Goal: Task Accomplishment & Management: Manage account settings

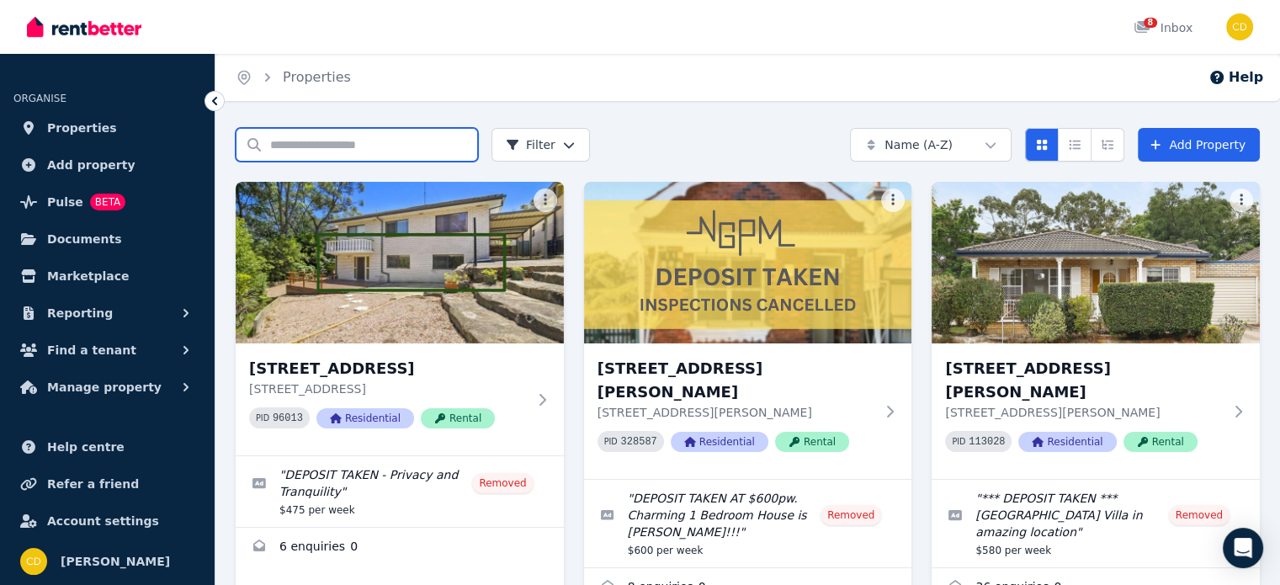
click at [431, 145] on input "Search properties" at bounding box center [357, 145] width 242 height 34
click at [340, 147] on input "Search properties" at bounding box center [357, 145] width 242 height 34
type input "***"
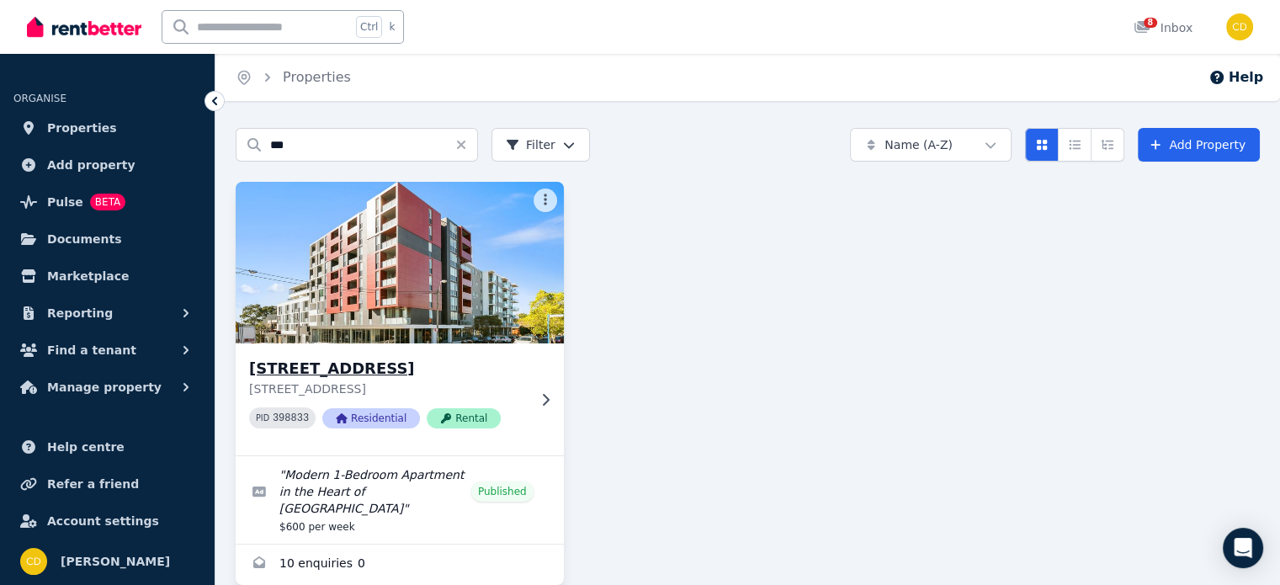
click at [412, 355] on div "315/308 Canterbury Rd, Canterbury 315/308 Canterbury Rd, Canterbury NSW 2193 PI…" at bounding box center [400, 399] width 328 height 112
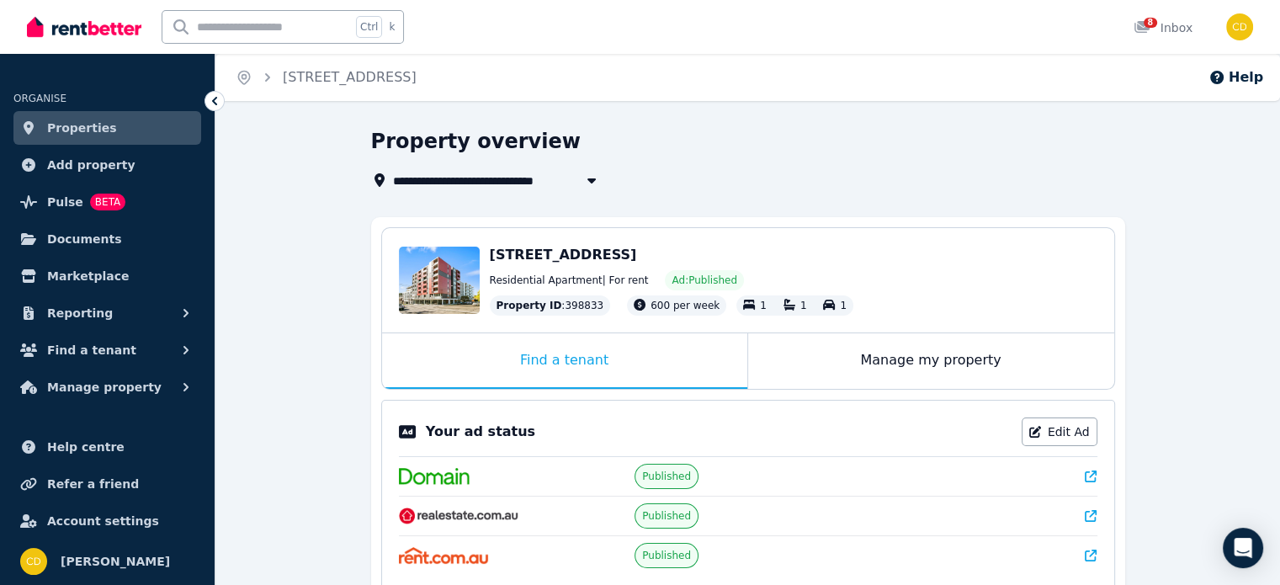
click at [1091, 483] on div "Published" at bounding box center [748, 476] width 699 height 39
click at [1091, 482] on link at bounding box center [1091, 476] width 12 height 17
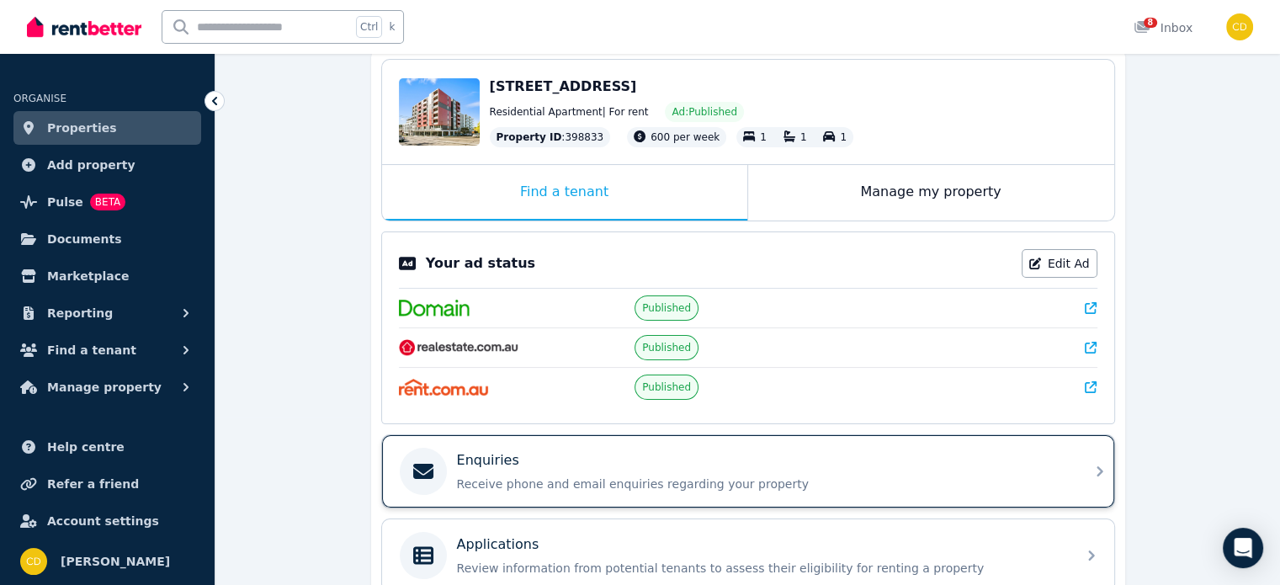
click at [595, 458] on div "Enquiries" at bounding box center [761, 460] width 609 height 20
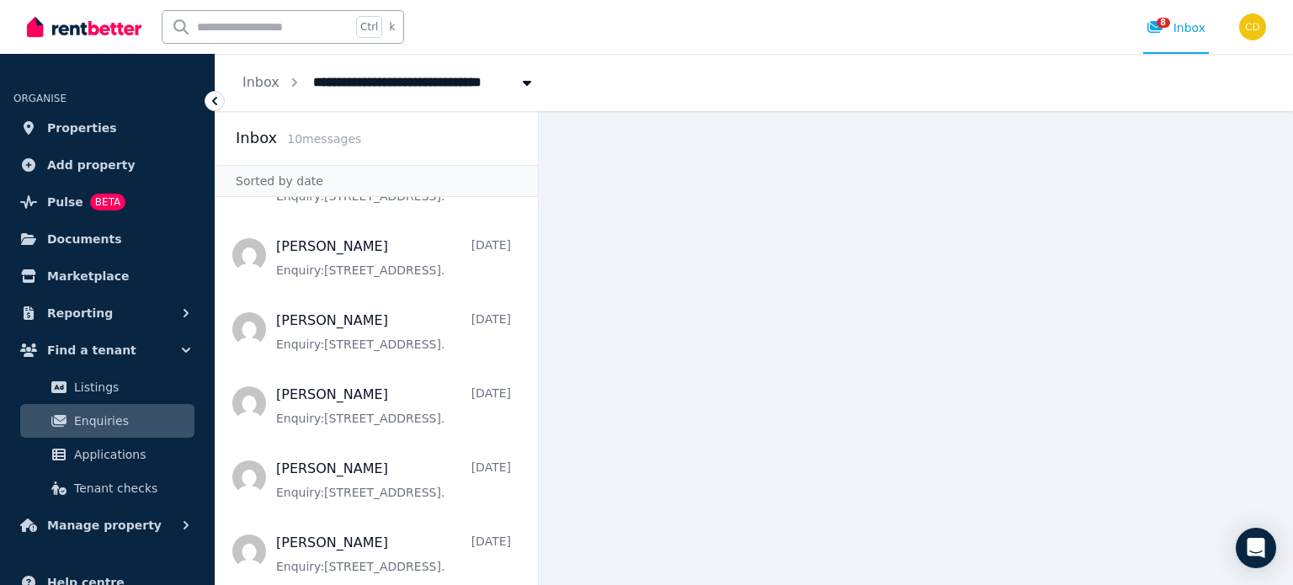
scroll to position [359, 0]
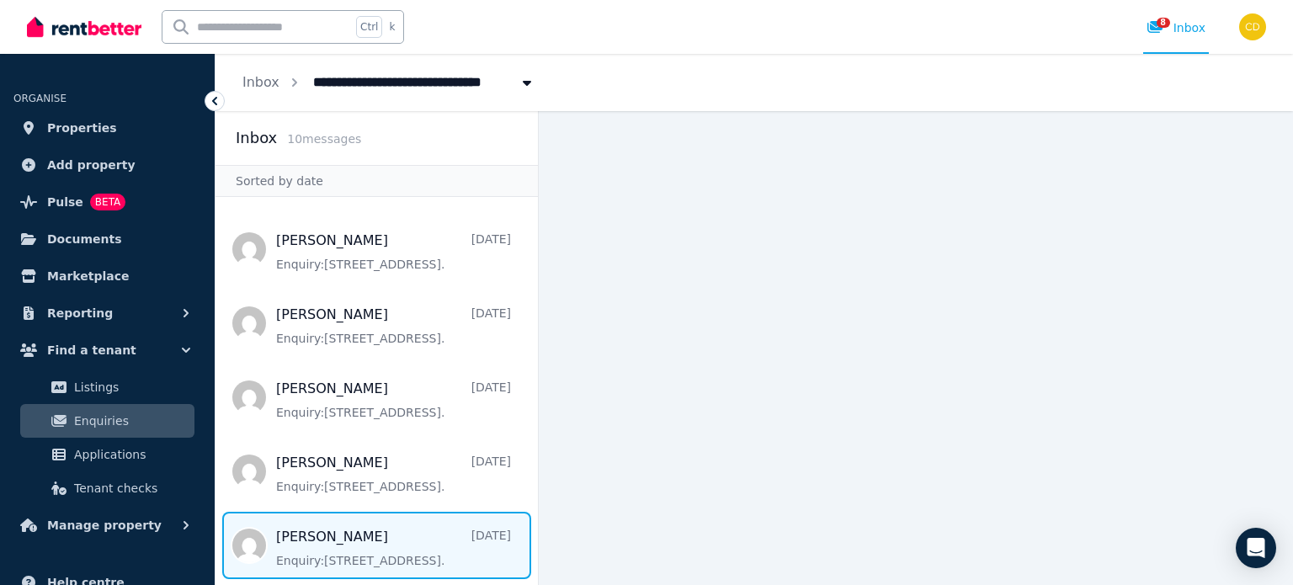
click at [386, 541] on span "Message list" at bounding box center [377, 545] width 322 height 67
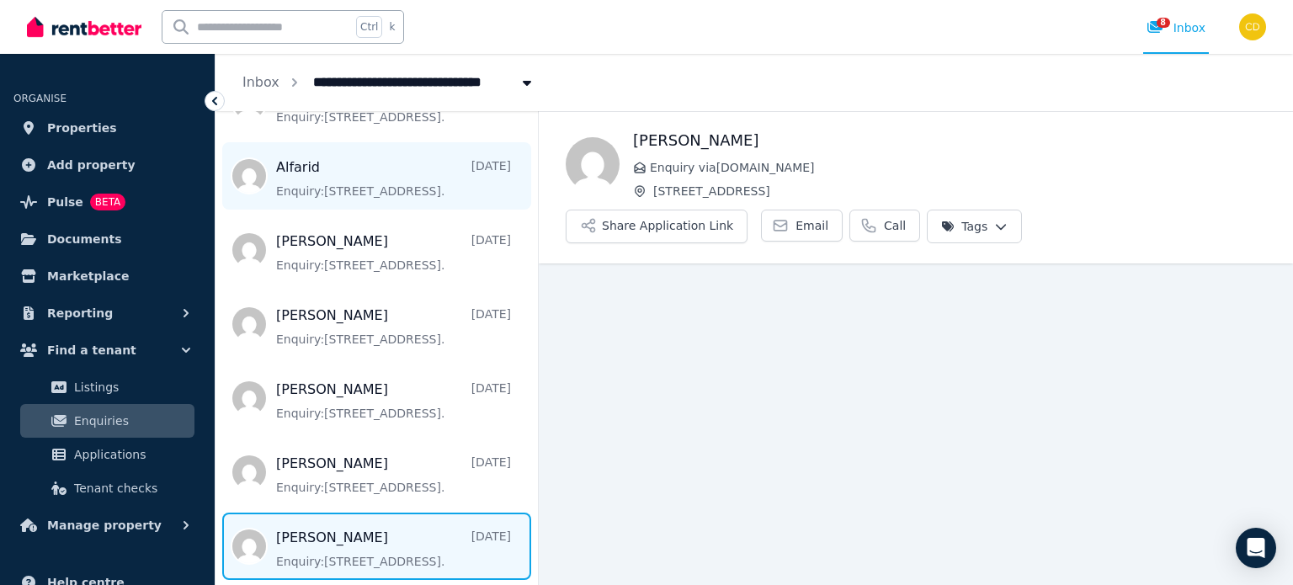
scroll to position [359, 0]
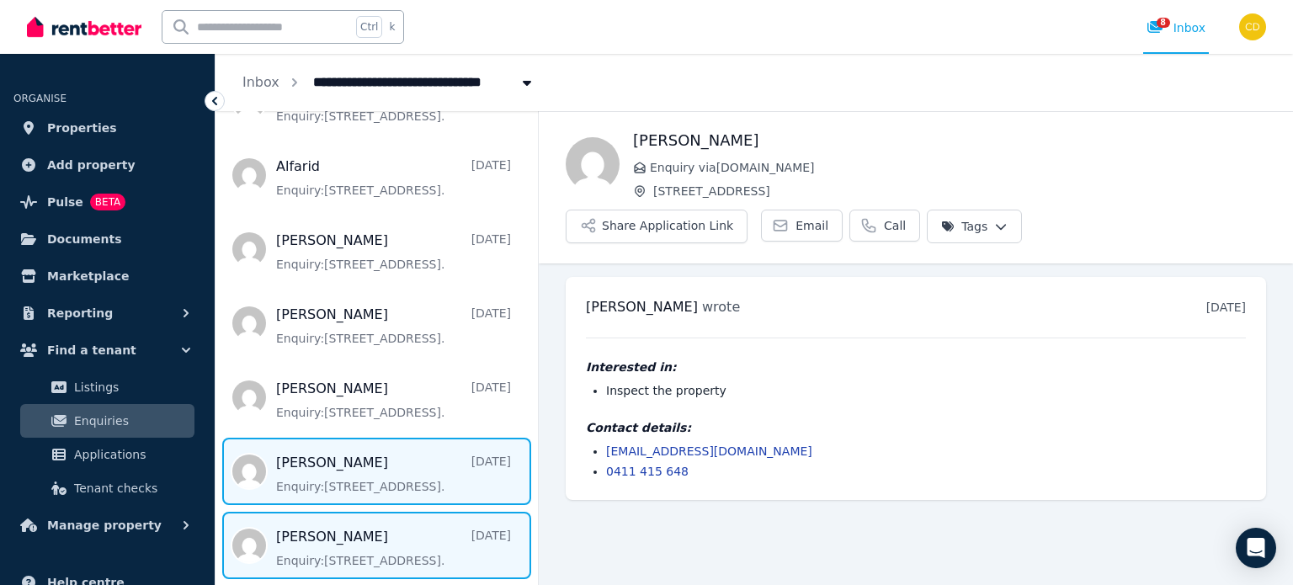
click at [305, 460] on span "Message list" at bounding box center [377, 471] width 322 height 67
click at [318, 542] on span "Message list" at bounding box center [377, 545] width 322 height 67
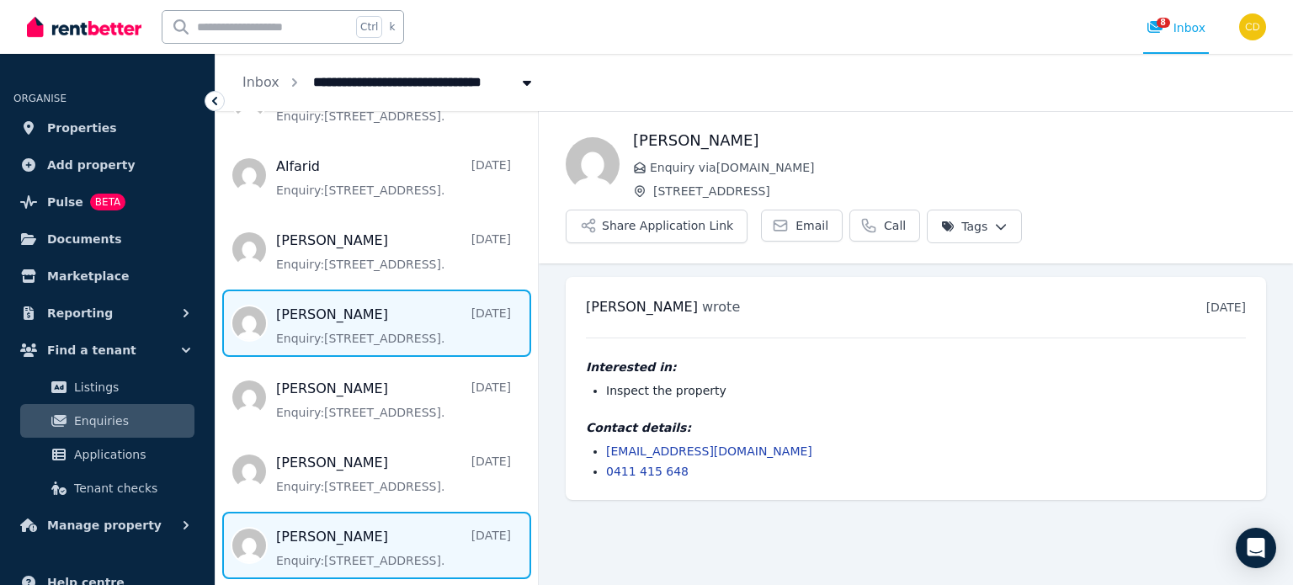
click at [343, 324] on span "Message list" at bounding box center [377, 323] width 322 height 67
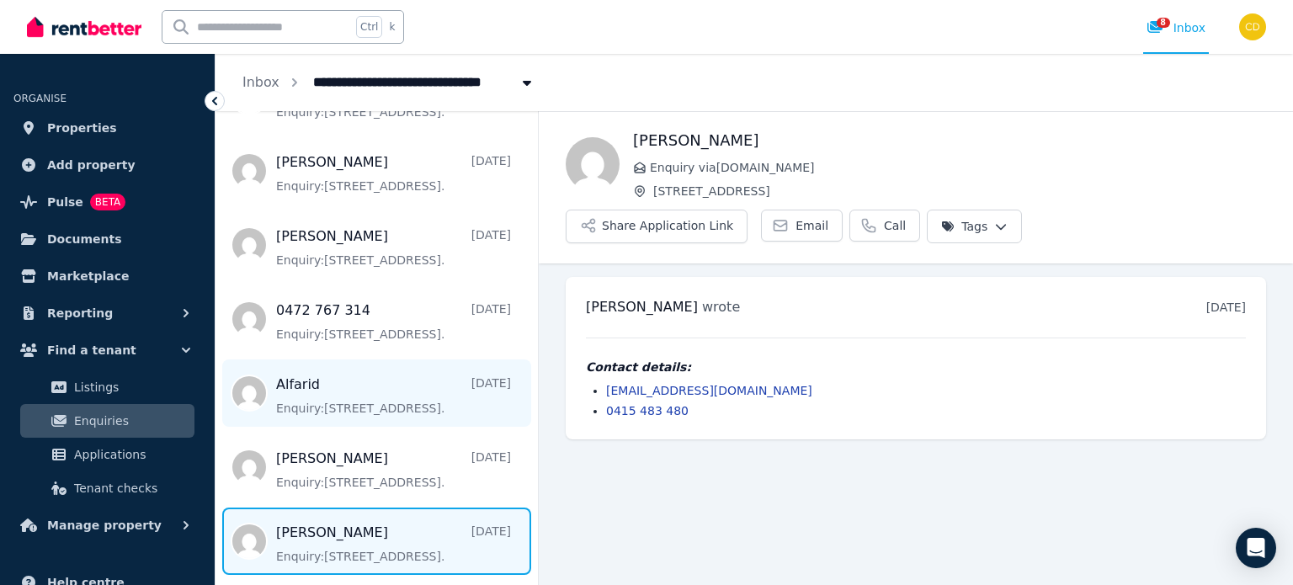
scroll to position [106, 0]
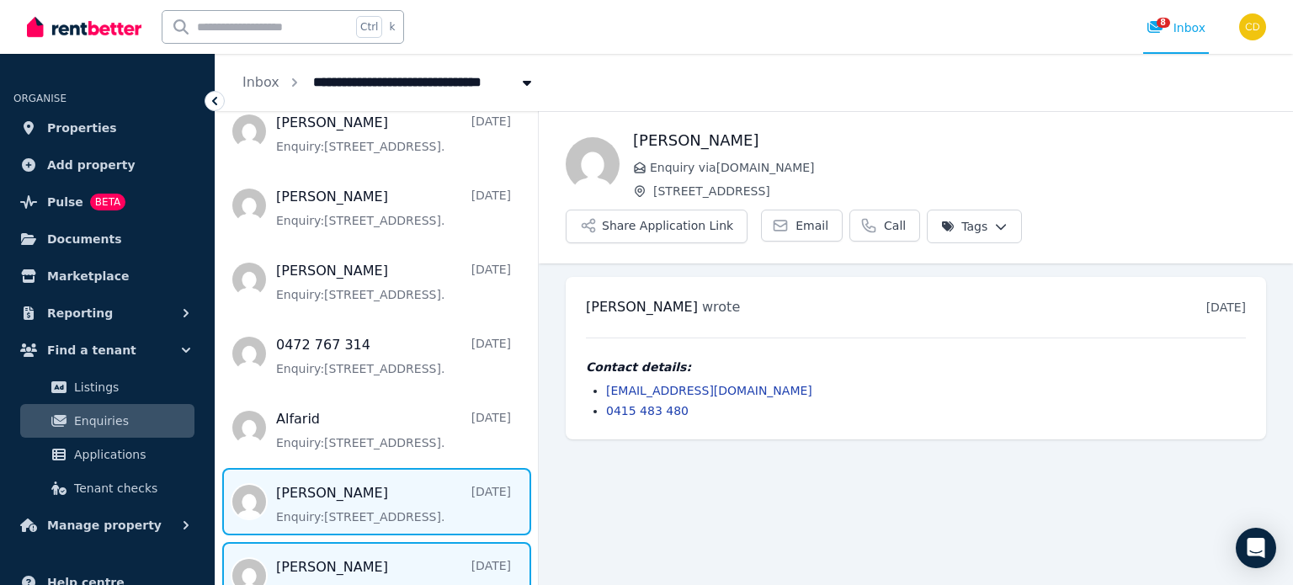
click at [331, 479] on span "Message list" at bounding box center [377, 501] width 322 height 67
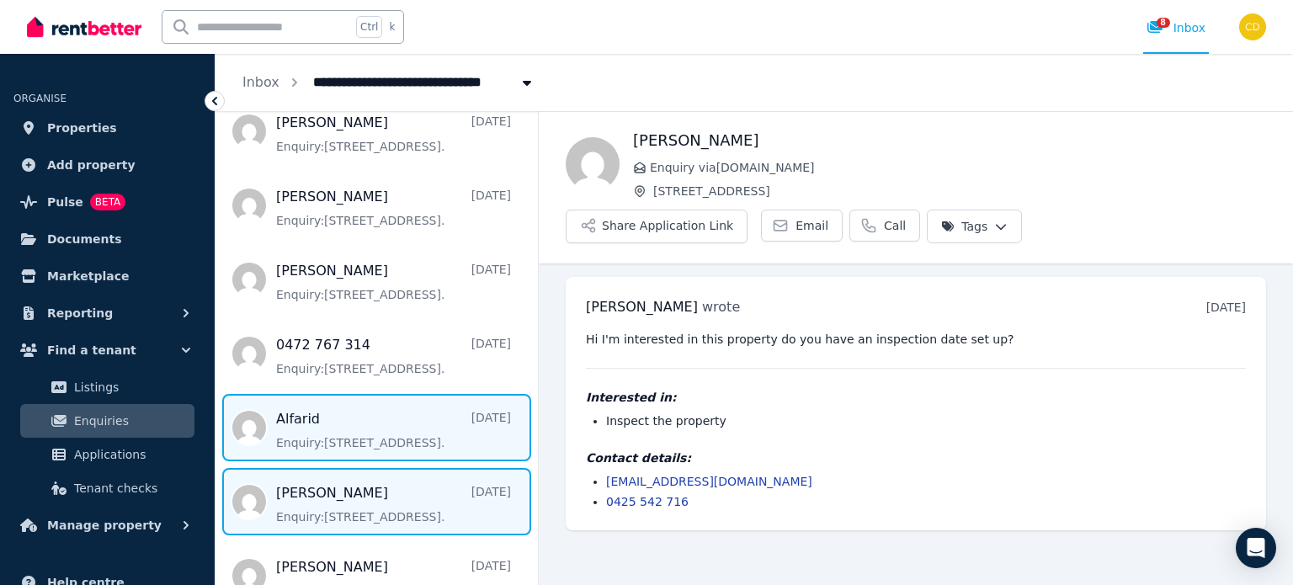
click at [355, 415] on span "Message list" at bounding box center [377, 427] width 322 height 67
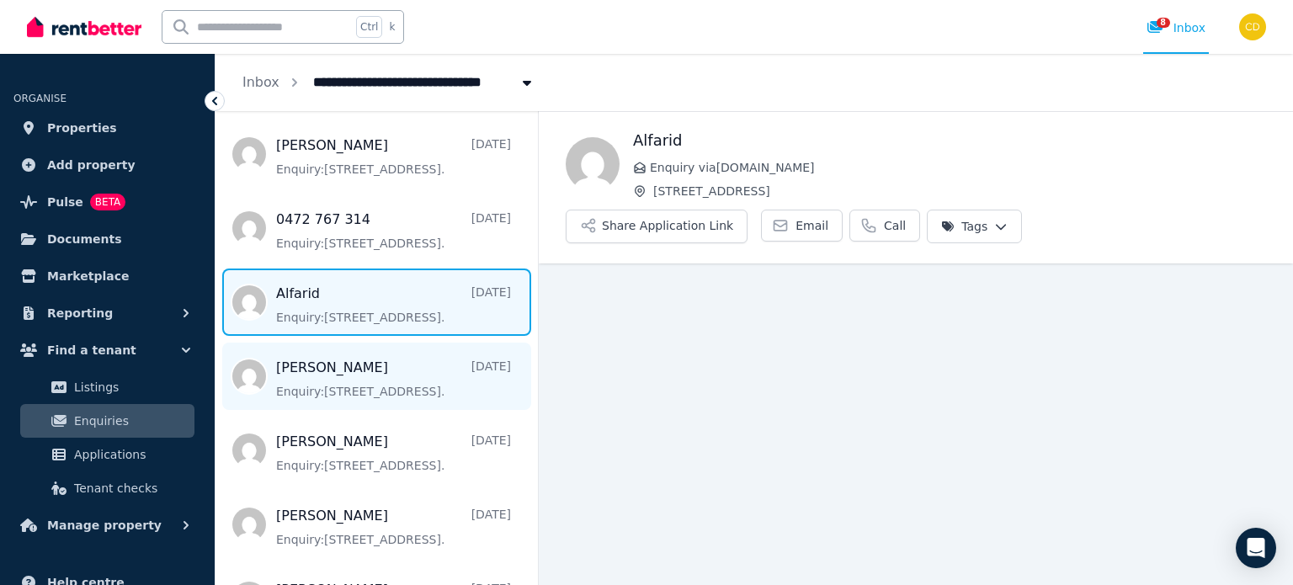
scroll to position [274, 0]
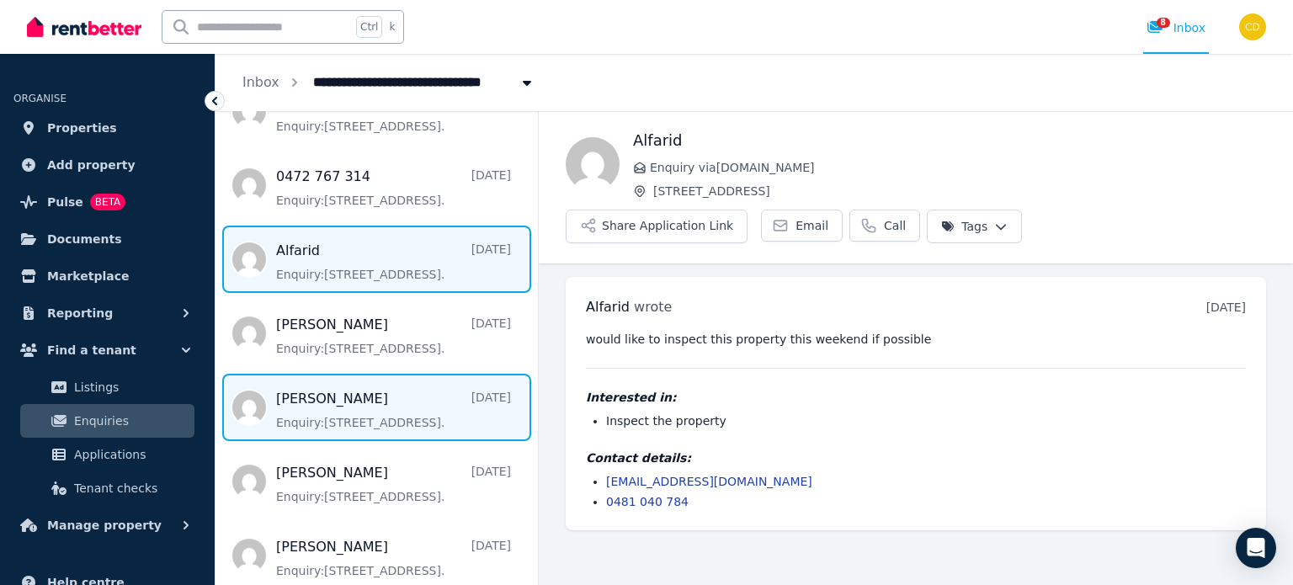
click at [354, 398] on span "Message list" at bounding box center [377, 407] width 322 height 67
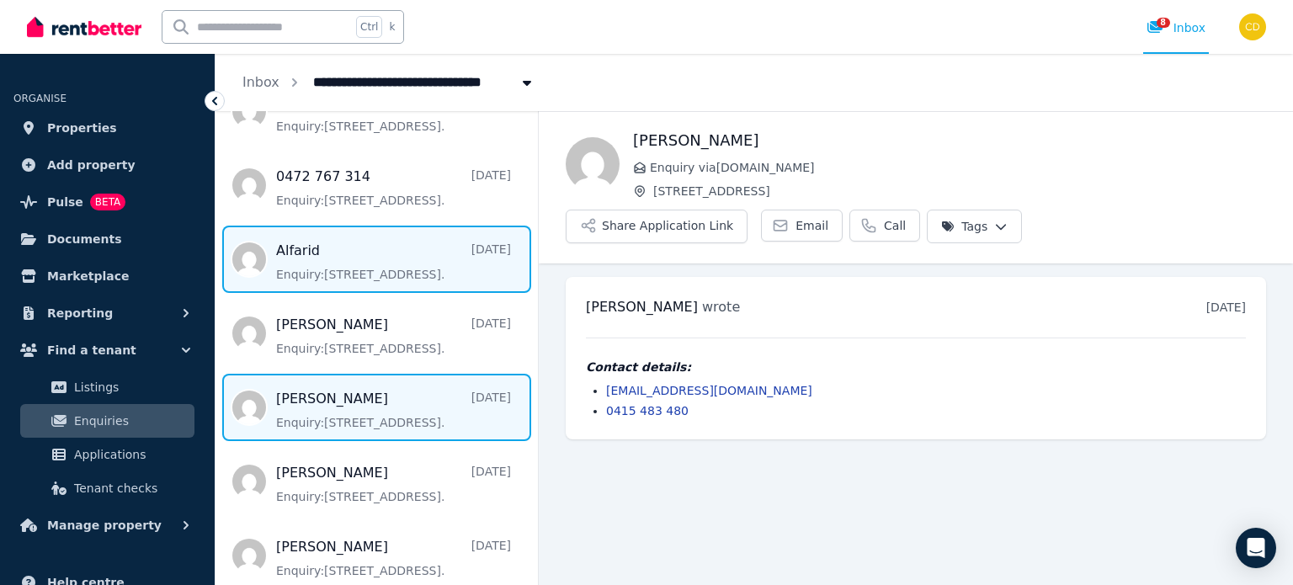
click at [357, 245] on span "Message list" at bounding box center [377, 259] width 322 height 67
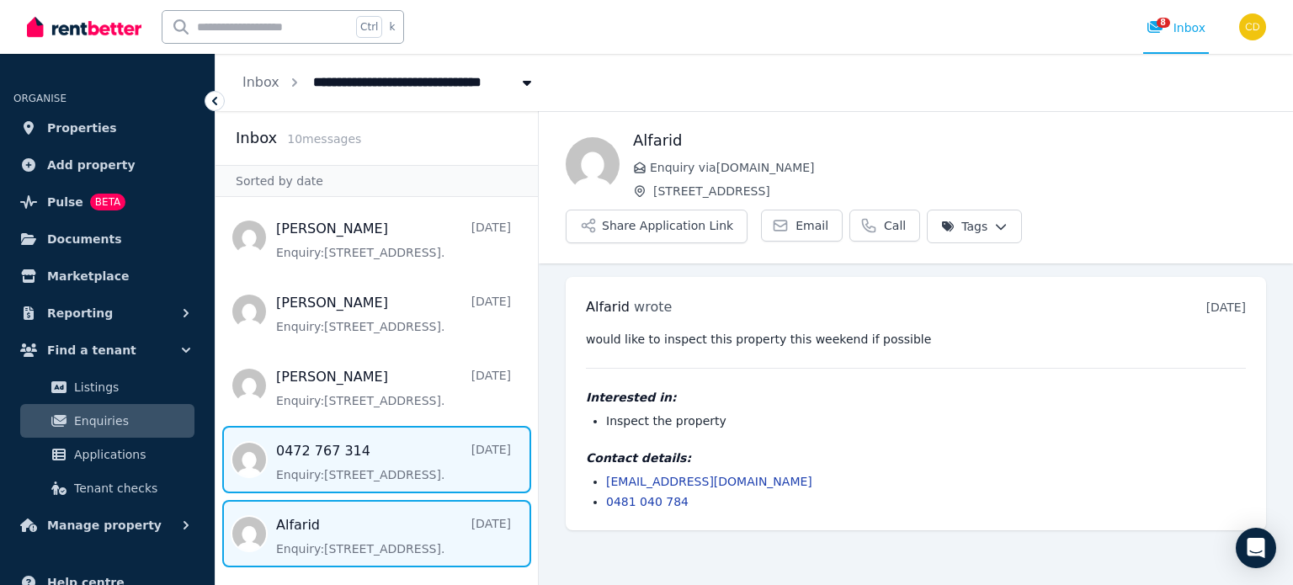
click at [328, 464] on span "Message list" at bounding box center [377, 459] width 322 height 67
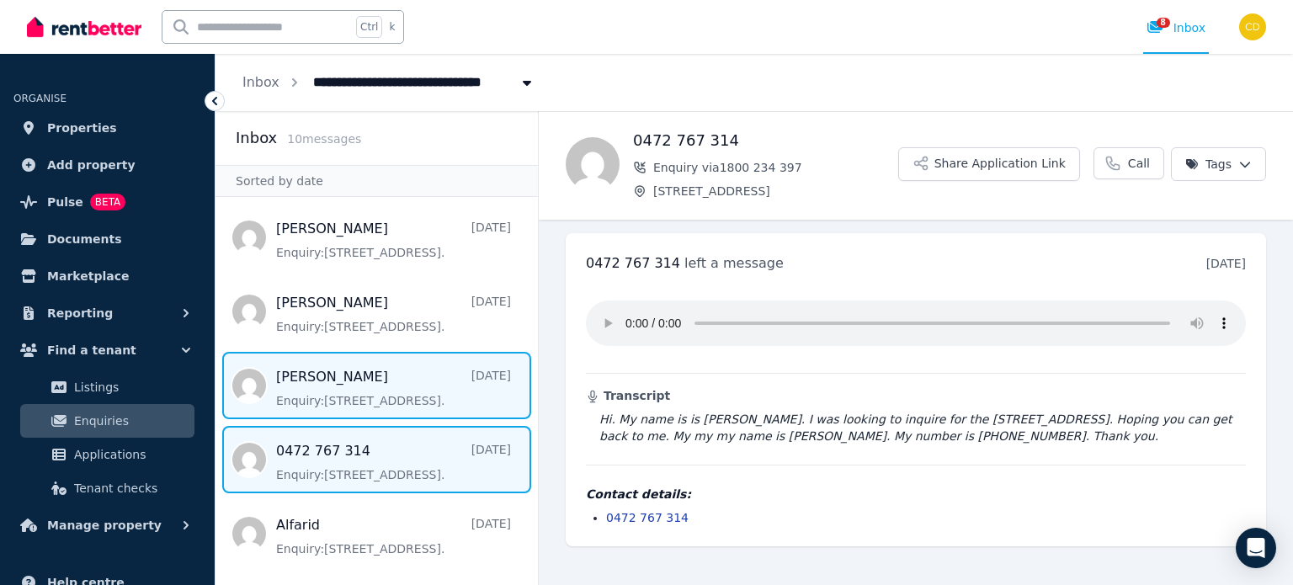
click at [375, 386] on span "Message list" at bounding box center [377, 385] width 322 height 67
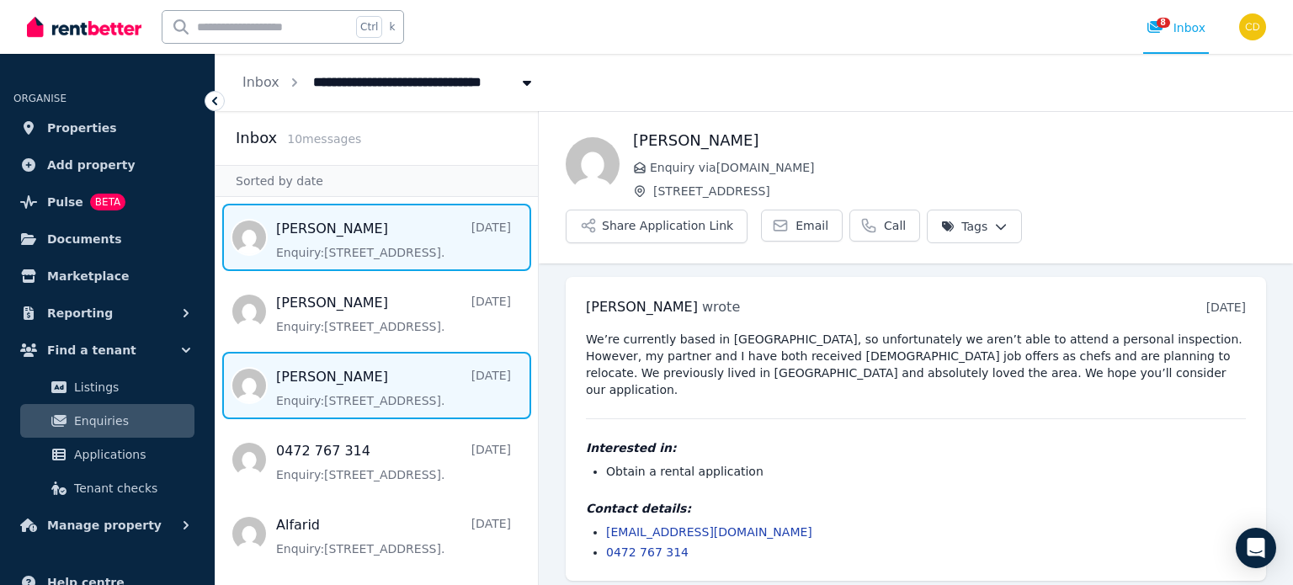
click at [388, 235] on span "Message list" at bounding box center [377, 237] width 322 height 67
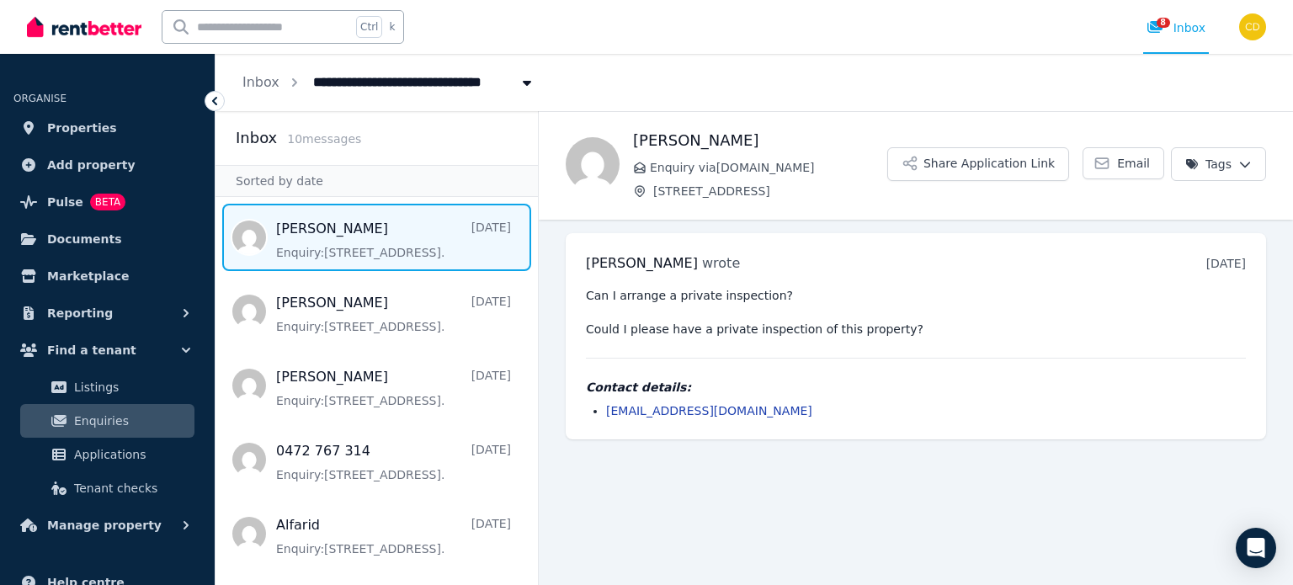
click at [667, 518] on main "Back Hazel Ng Enquiry via Domain.com.au 315/308 Canterbury Rd, Canterbury Share…" at bounding box center [916, 348] width 754 height 474
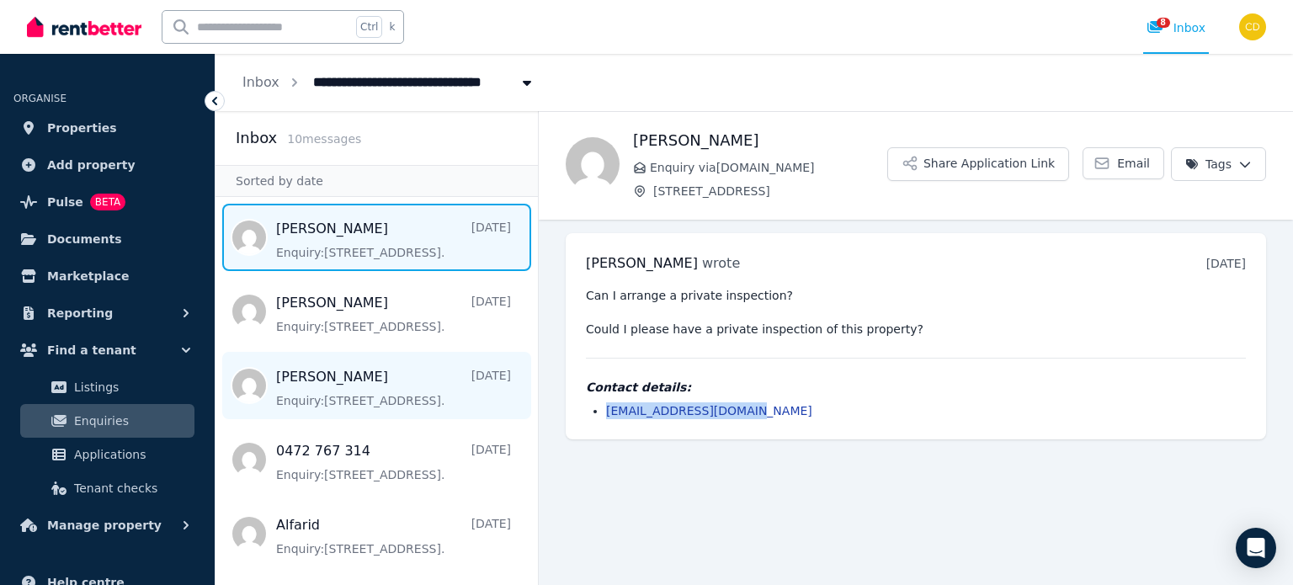
drag, startPoint x: 784, startPoint y: 410, endPoint x: 401, endPoint y: 364, distance: 385.8
click at [578, 418] on div "Hazel Ng wrote 2 days ago 7:13 pm on Mon, 1 Sep 2025 Can I arrange a private in…" at bounding box center [916, 336] width 700 height 206
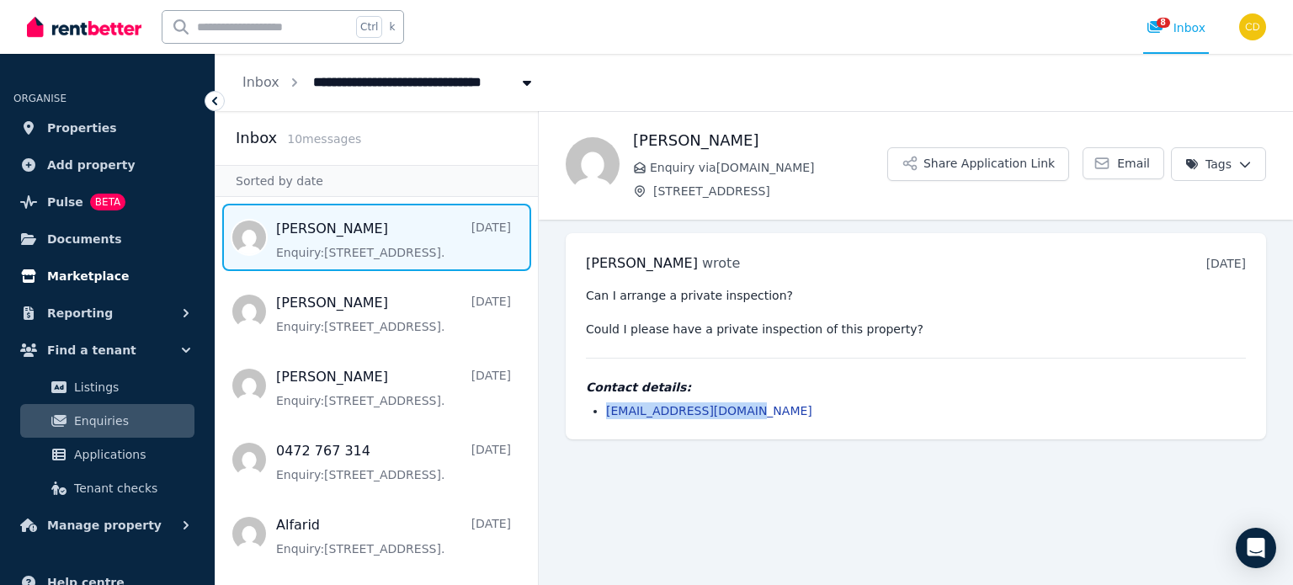
copy link "hazelngyuxin@gmail.com"
click at [1158, 24] on span "8" at bounding box center [1163, 23] width 13 height 10
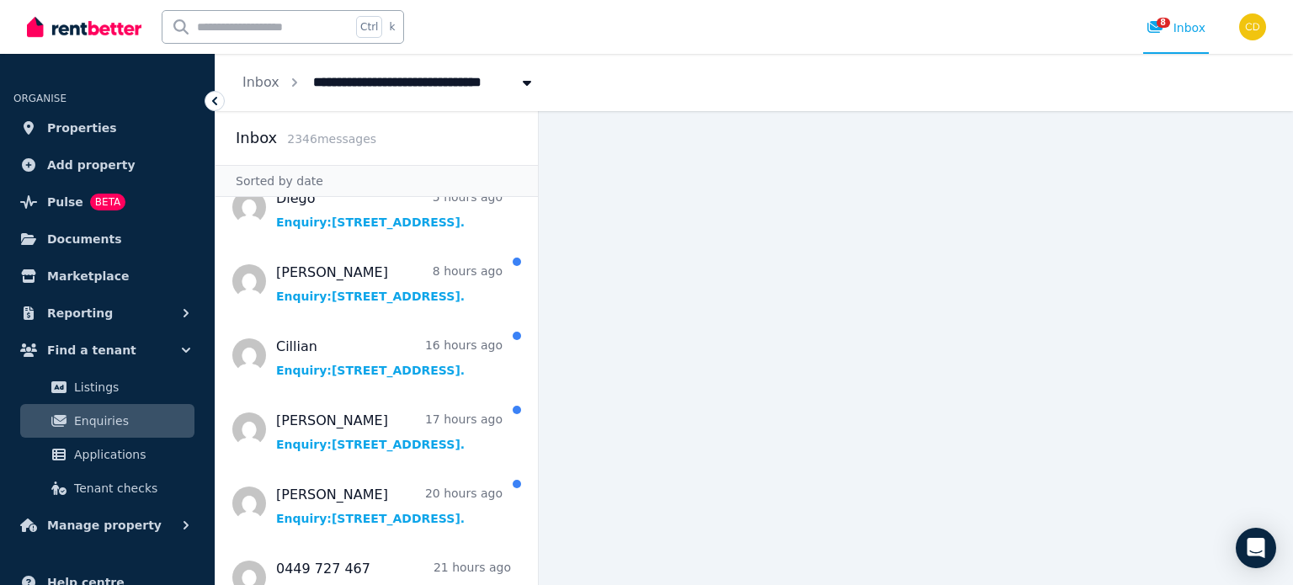
scroll to position [84, 0]
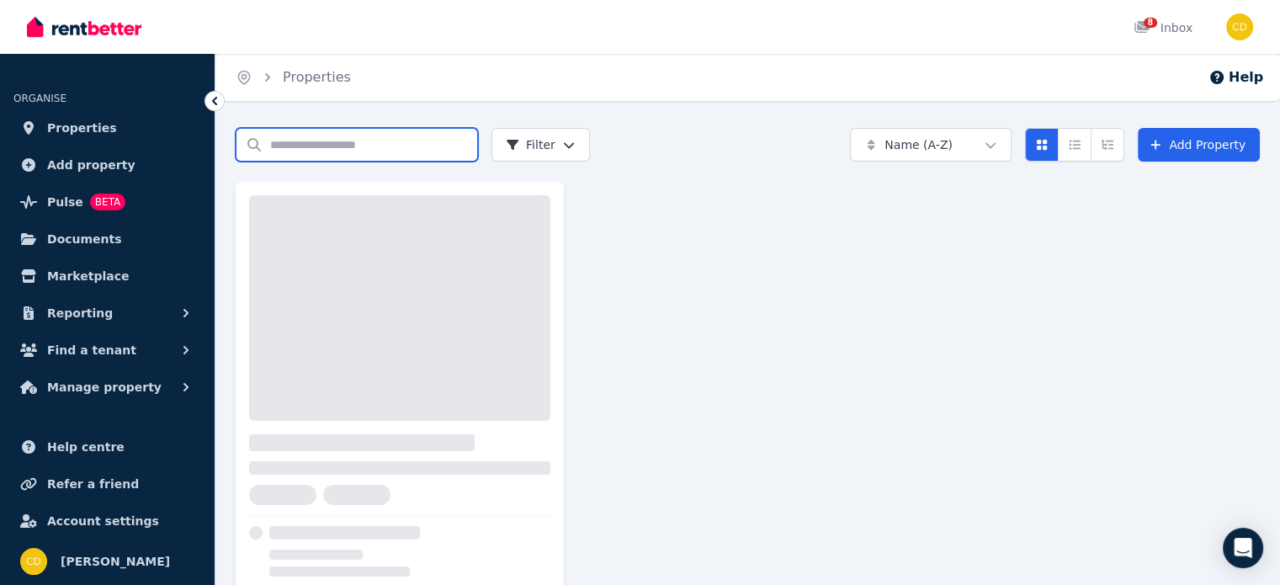
click at [370, 136] on input "Search properties" at bounding box center [357, 145] width 242 height 34
type input "******"
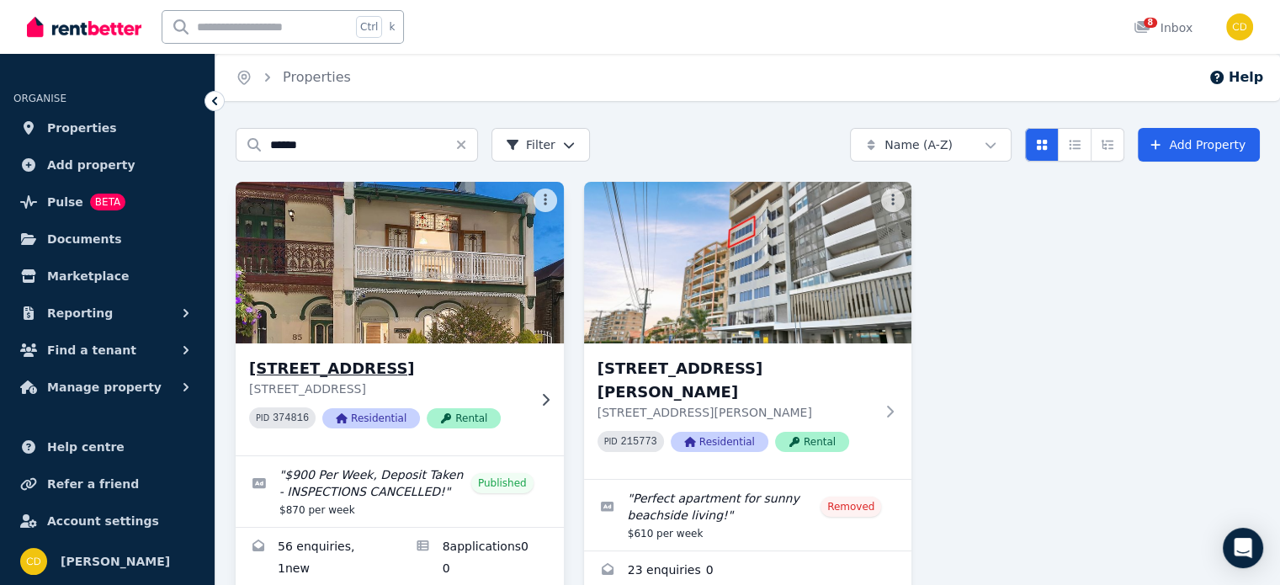
click at [340, 366] on h3 "[STREET_ADDRESS]" at bounding box center [388, 369] width 278 height 24
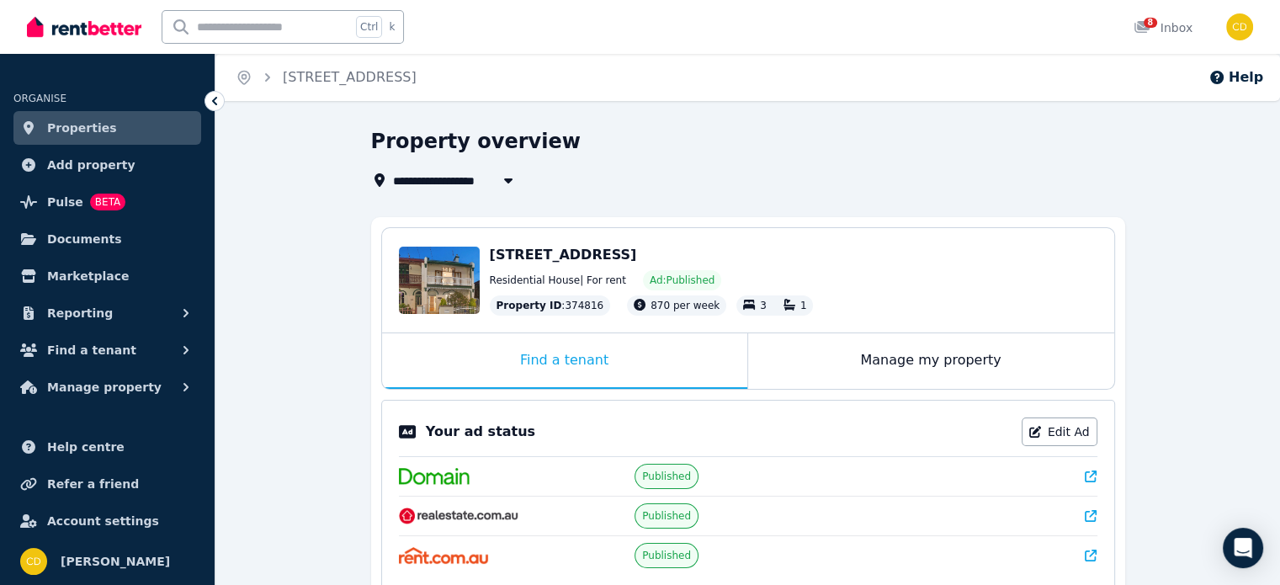
scroll to position [253, 0]
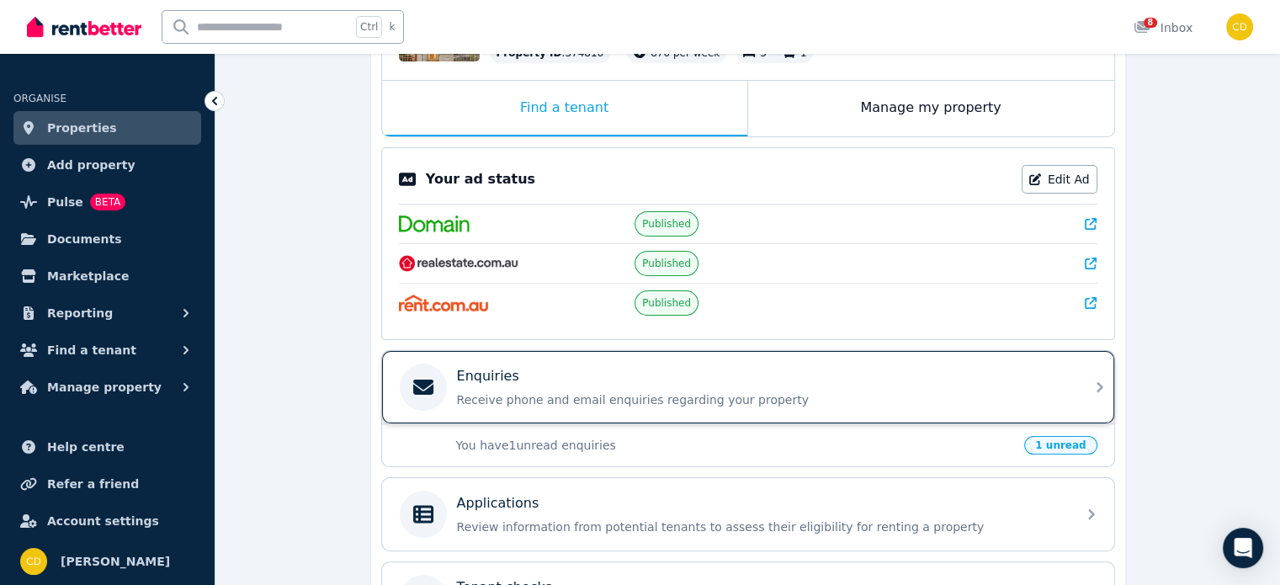
click at [554, 366] on div "Enquiries" at bounding box center [761, 376] width 609 height 20
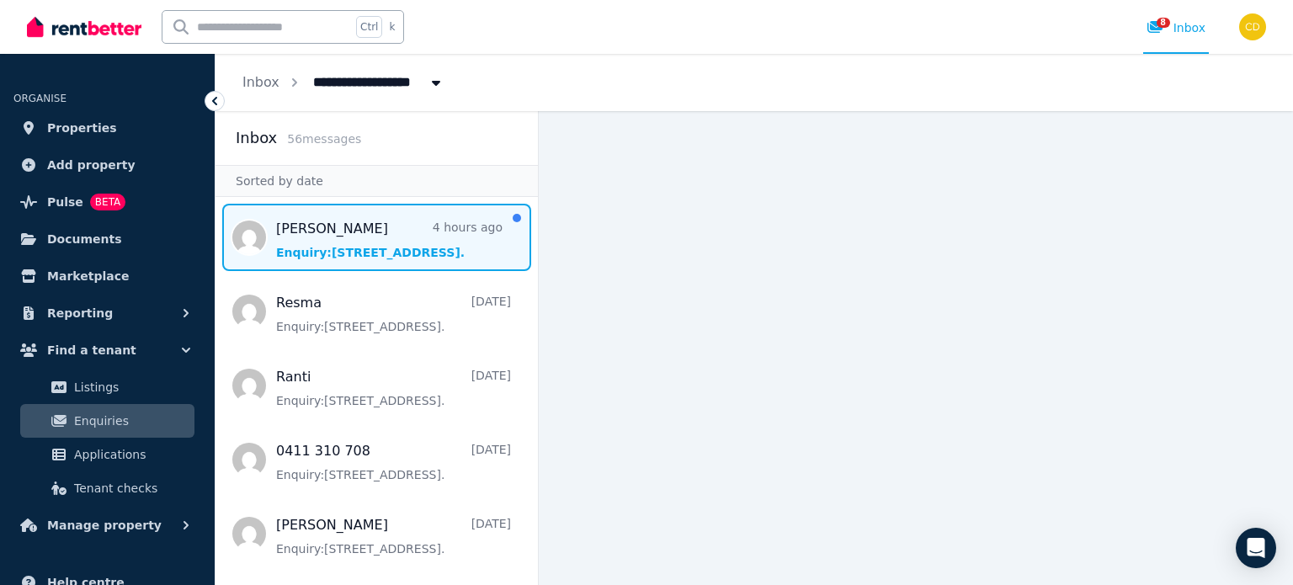
click at [409, 232] on span "Message list" at bounding box center [377, 237] width 322 height 67
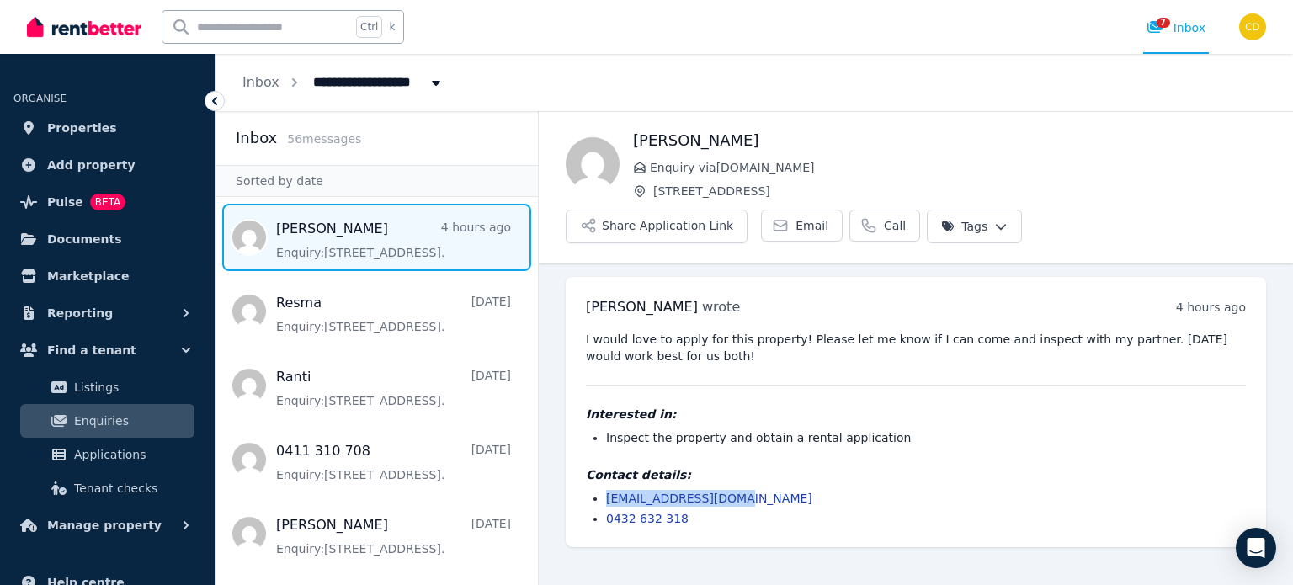
click at [590, 490] on ul "[EMAIL_ADDRESS][DOMAIN_NAME] 0432 632 318" at bounding box center [916, 508] width 660 height 37
copy link "[EMAIL_ADDRESS][DOMAIN_NAME]"
click at [269, 29] on input "text" at bounding box center [256, 27] width 189 height 32
type input "**********"
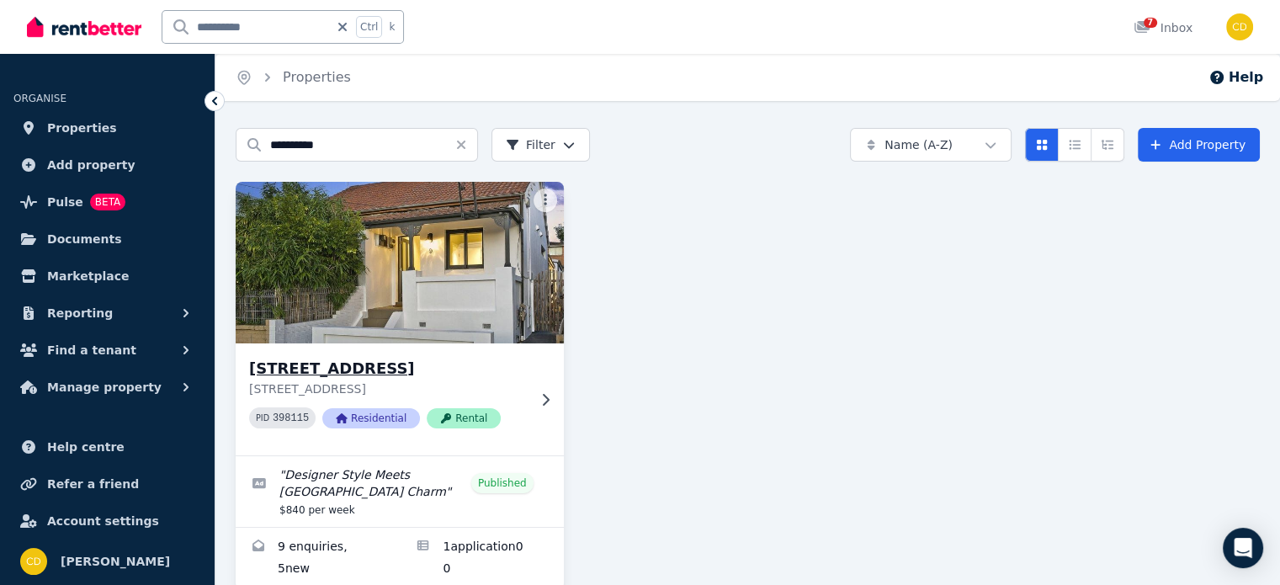
click at [375, 370] on h3 "[STREET_ADDRESS]" at bounding box center [388, 369] width 278 height 24
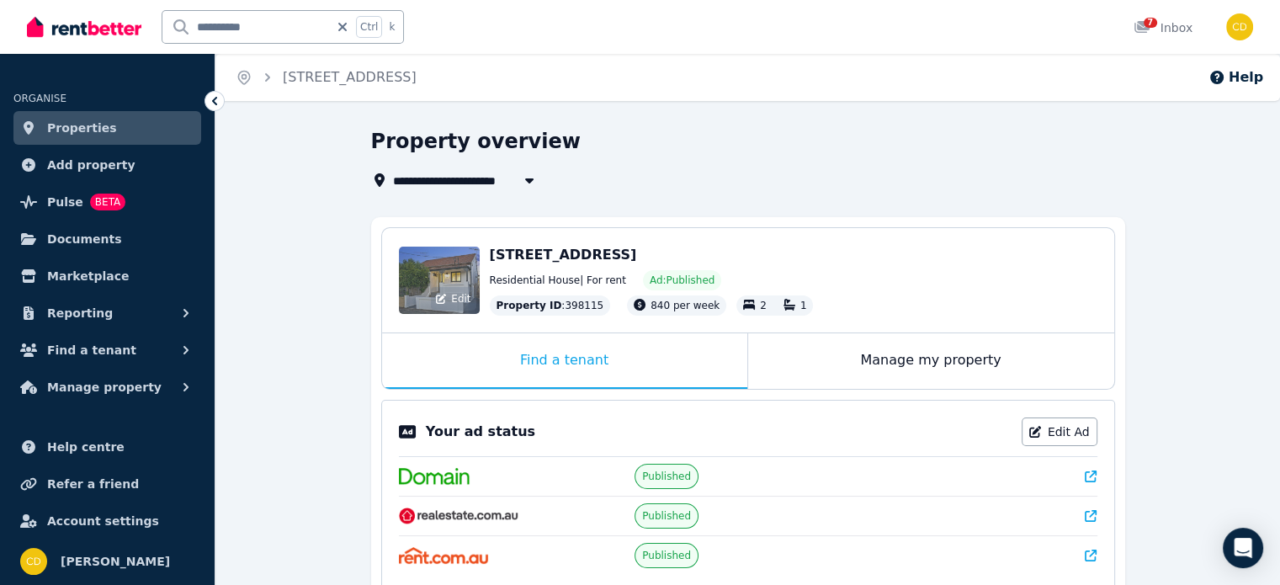
scroll to position [337, 0]
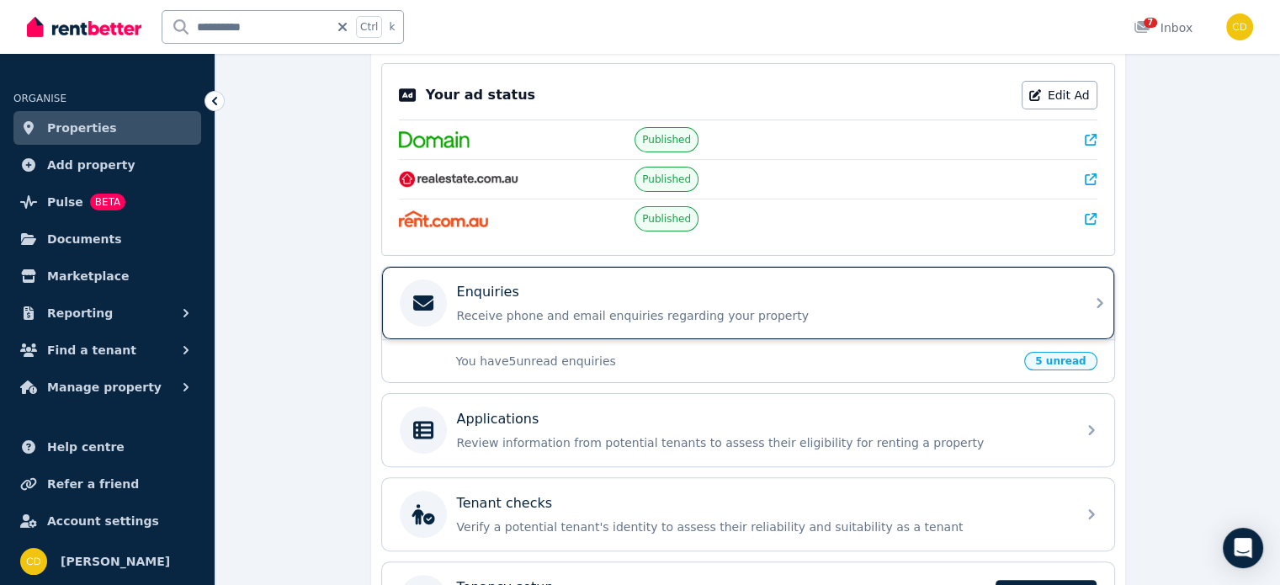
click at [611, 300] on div "Enquiries Receive phone and email enquiries regarding your property" at bounding box center [761, 303] width 609 height 42
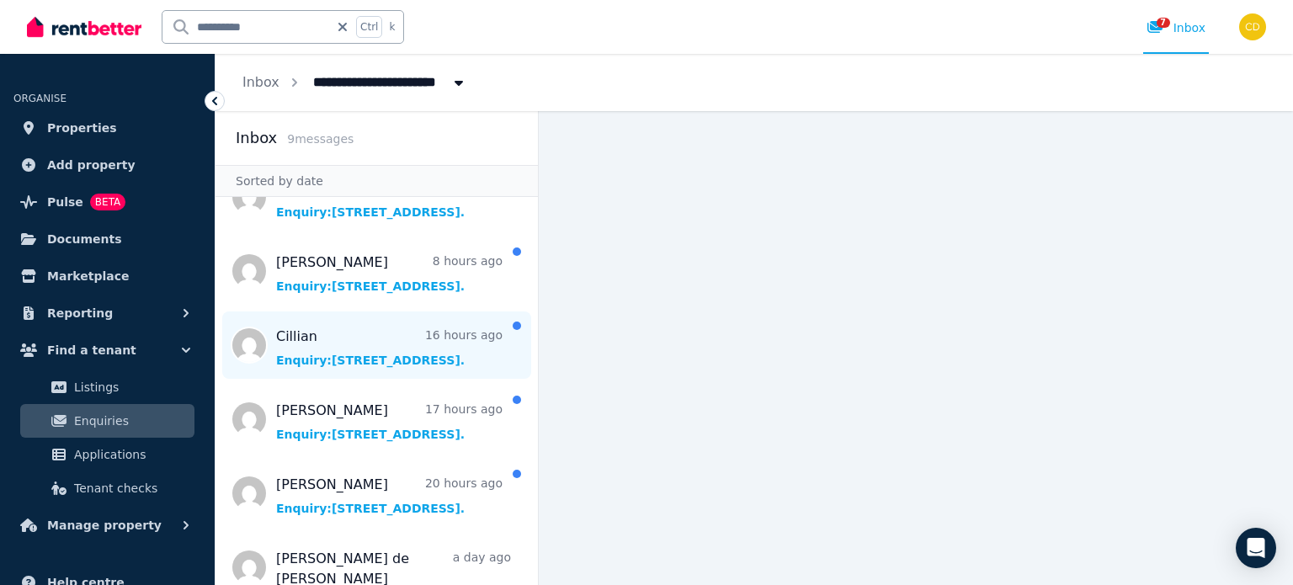
scroll to position [84, 0]
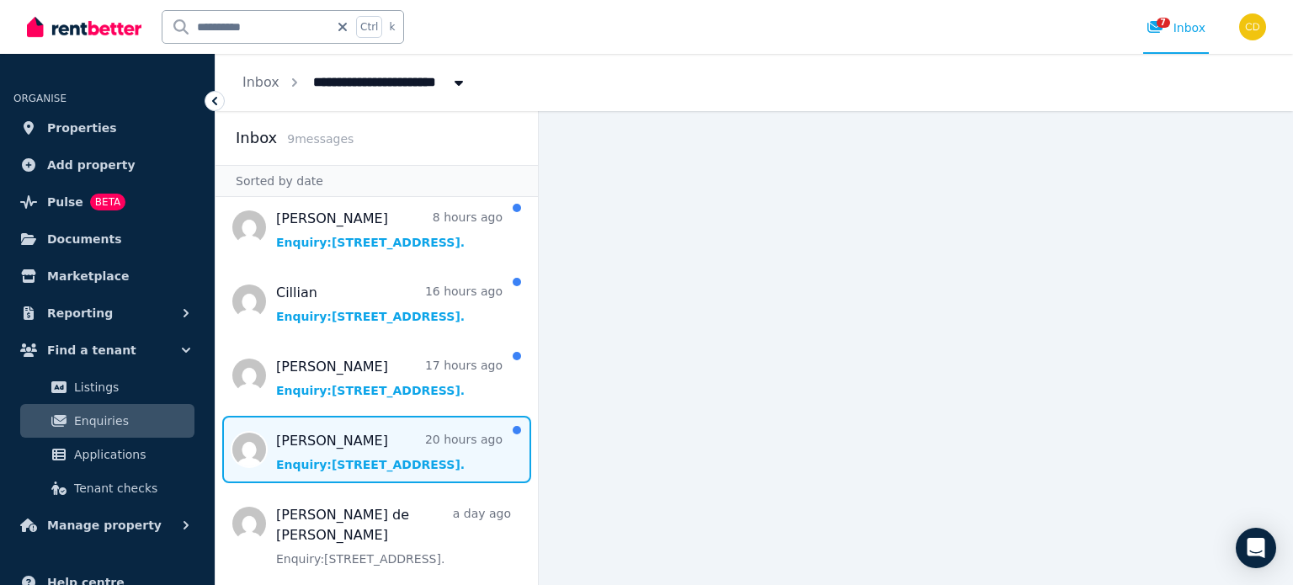
click at [381, 444] on span "Message list" at bounding box center [377, 449] width 322 height 67
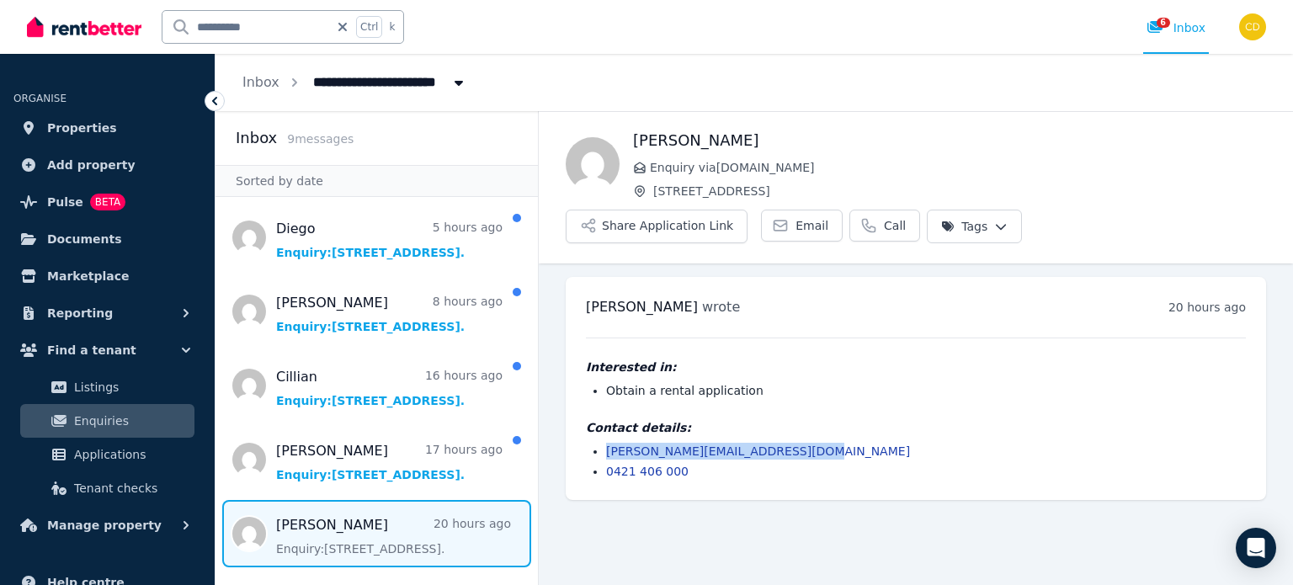
drag, startPoint x: 845, startPoint y: 404, endPoint x: 594, endPoint y: 406, distance: 251.7
click at [606, 443] on li "[PERSON_NAME][EMAIL_ADDRESS][DOMAIN_NAME]" at bounding box center [926, 451] width 640 height 17
copy link "[PERSON_NAME][EMAIL_ADDRESS][DOMAIN_NAME]"
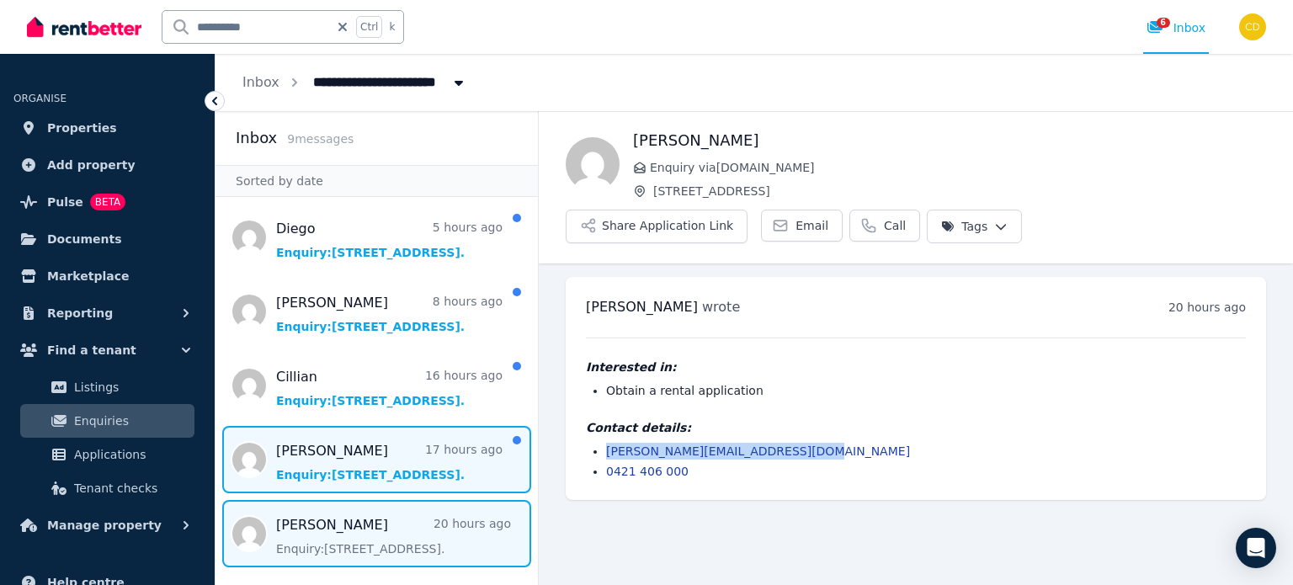
click at [330, 454] on span "Message list" at bounding box center [377, 459] width 322 height 67
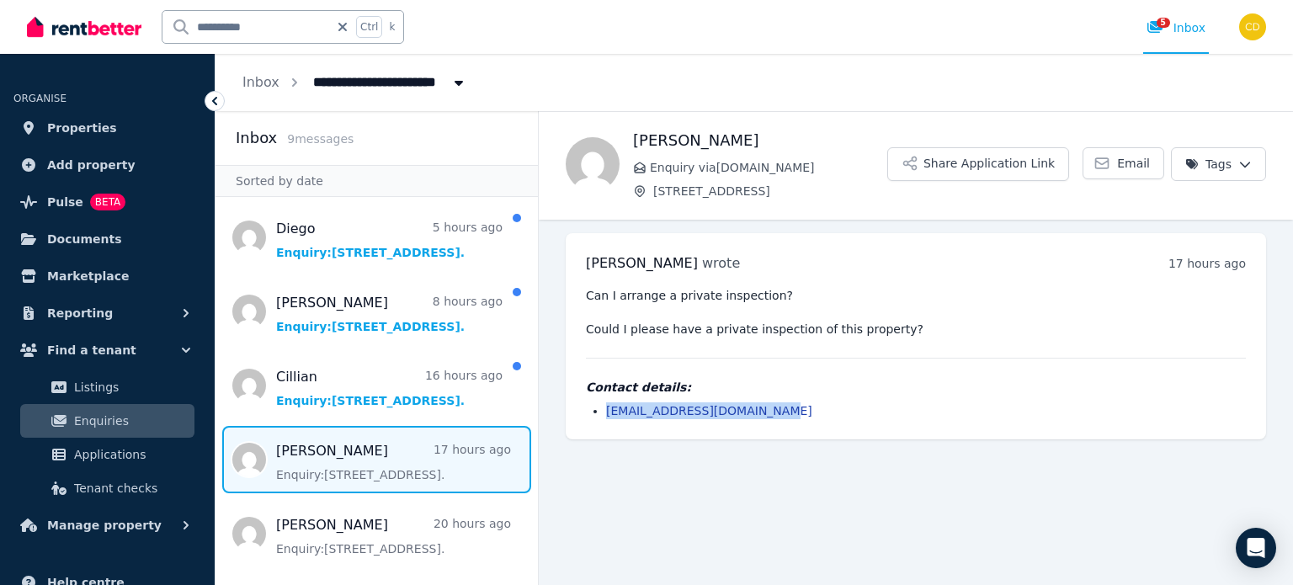
drag, startPoint x: 779, startPoint y: 397, endPoint x: 606, endPoint y: 410, distance: 173.1
click at [606, 410] on div "Contact details: [EMAIL_ADDRESS][DOMAIN_NAME]" at bounding box center [916, 399] width 660 height 40
copy link "[EMAIL_ADDRESS][DOMAIN_NAME]"
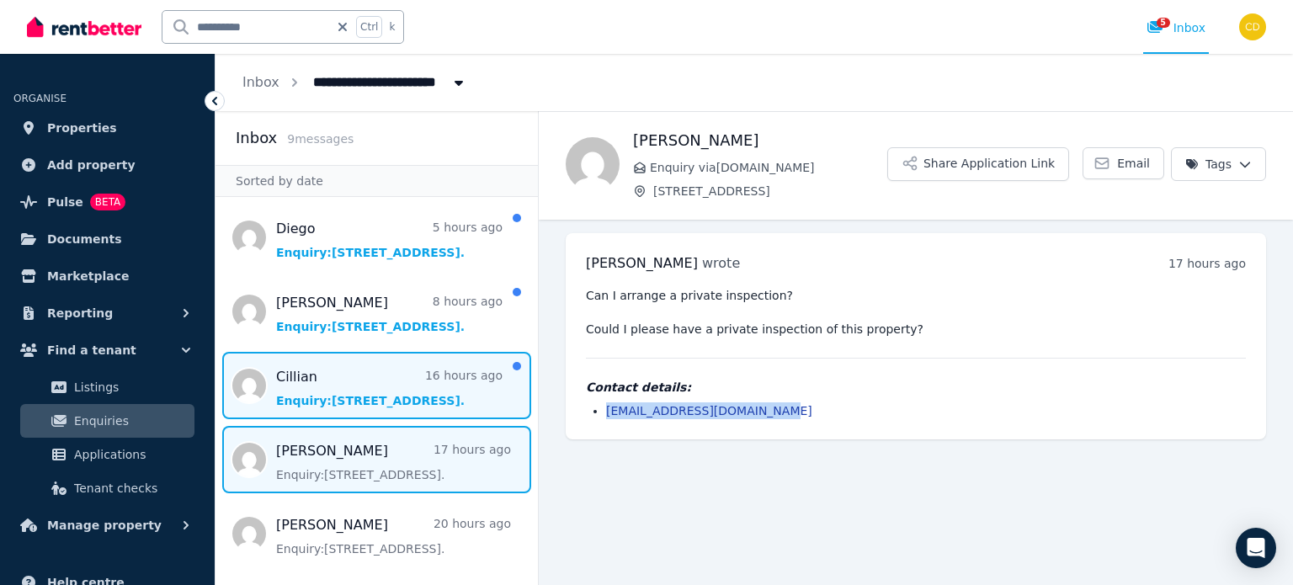
click at [367, 375] on span "Message list" at bounding box center [377, 385] width 322 height 67
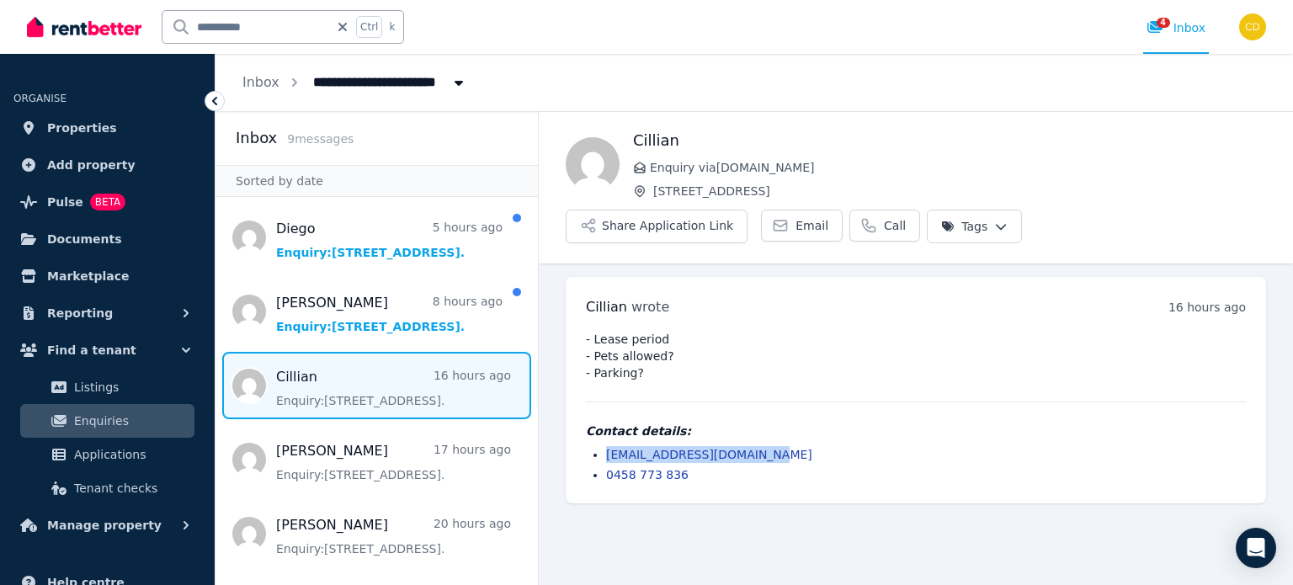
drag, startPoint x: 760, startPoint y: 414, endPoint x: 556, endPoint y: 398, distance: 205.2
click at [556, 398] on ul "[PERSON_NAME] wrote 16 hours ago 7:23 pm [DATE][DATE] - Lease period - Pets all…" at bounding box center [916, 389] width 754 height 253
copy link "[EMAIL_ADDRESS][DOMAIN_NAME]"
click at [300, 306] on span "Message list" at bounding box center [377, 311] width 322 height 67
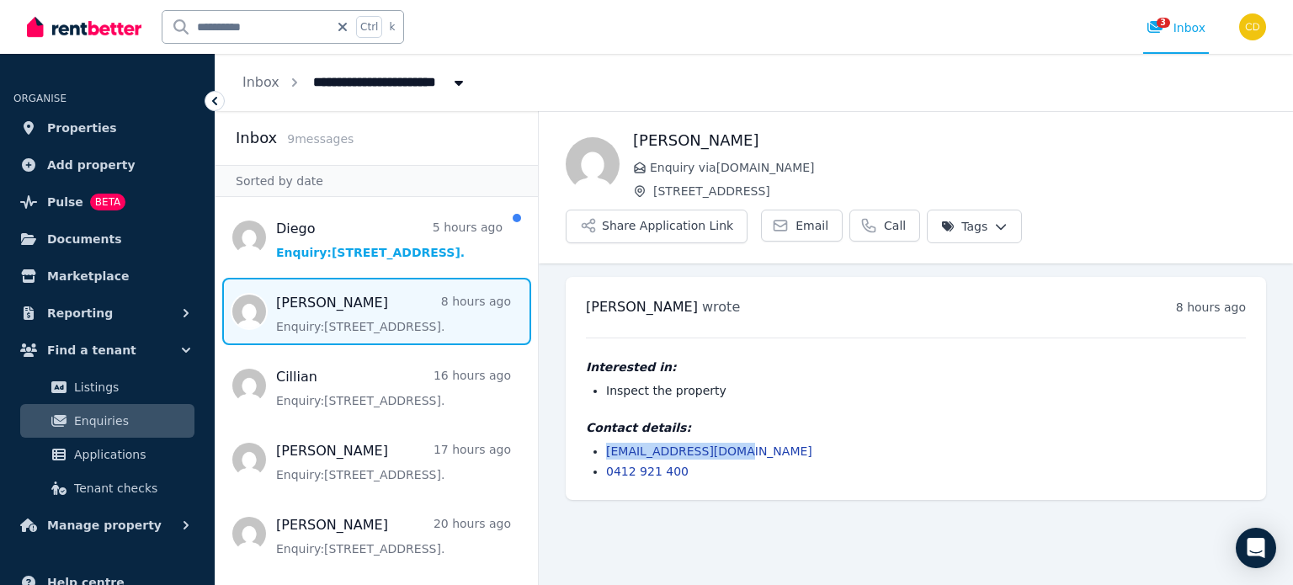
drag, startPoint x: 742, startPoint y: 406, endPoint x: 599, endPoint y: 403, distance: 142.3
click at [599, 443] on ul "[EMAIL_ADDRESS][DOMAIN_NAME] 0412 921 400" at bounding box center [916, 461] width 660 height 37
copy link "[EMAIL_ADDRESS][DOMAIN_NAME]"
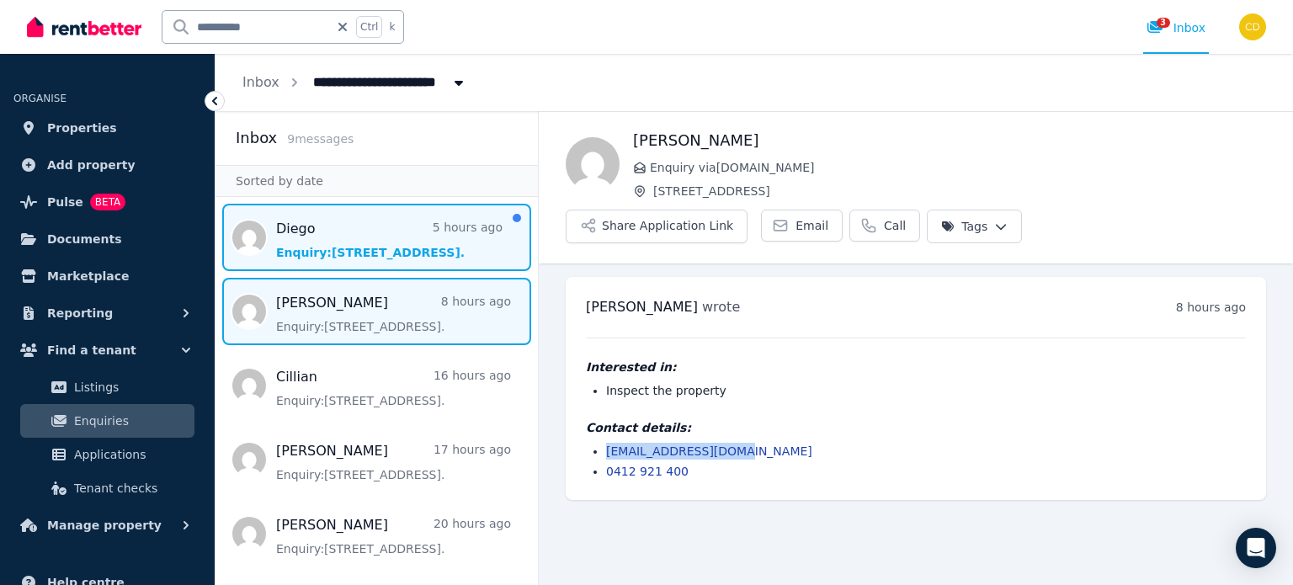
click at [370, 221] on span "Message list" at bounding box center [377, 237] width 322 height 67
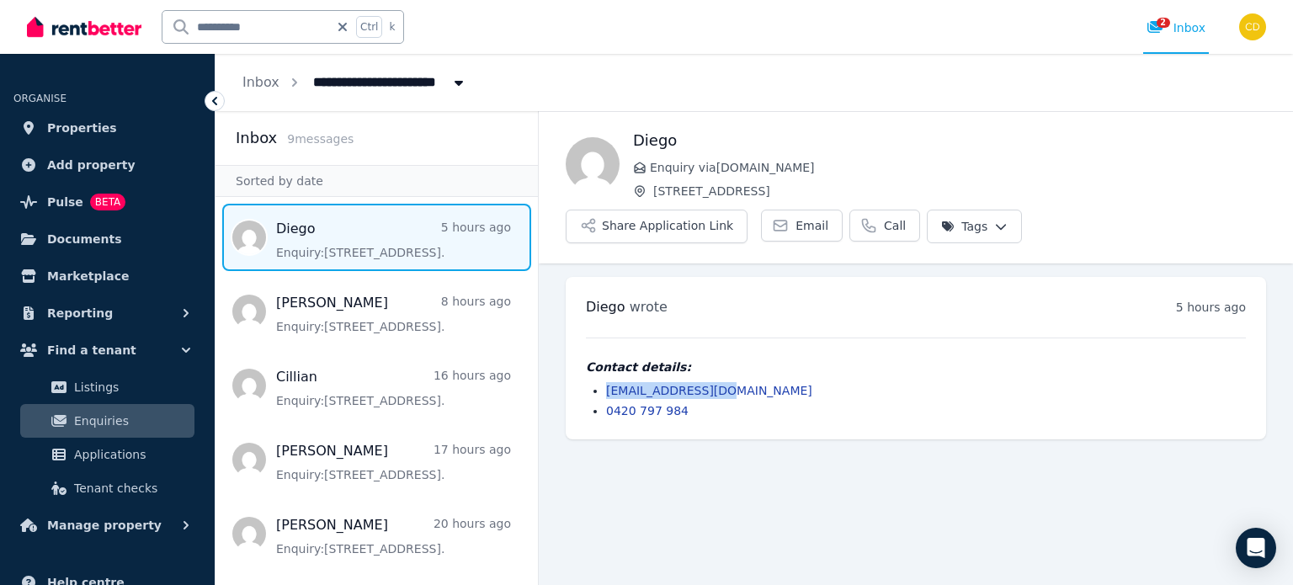
drag, startPoint x: 744, startPoint y: 343, endPoint x: 596, endPoint y: 344, distance: 148.2
click at [606, 382] on li "[EMAIL_ADDRESS][DOMAIN_NAME]" at bounding box center [926, 390] width 640 height 17
copy link "[EMAIL_ADDRESS][DOMAIN_NAME]"
click at [253, 26] on input "**********" at bounding box center [245, 27] width 167 height 32
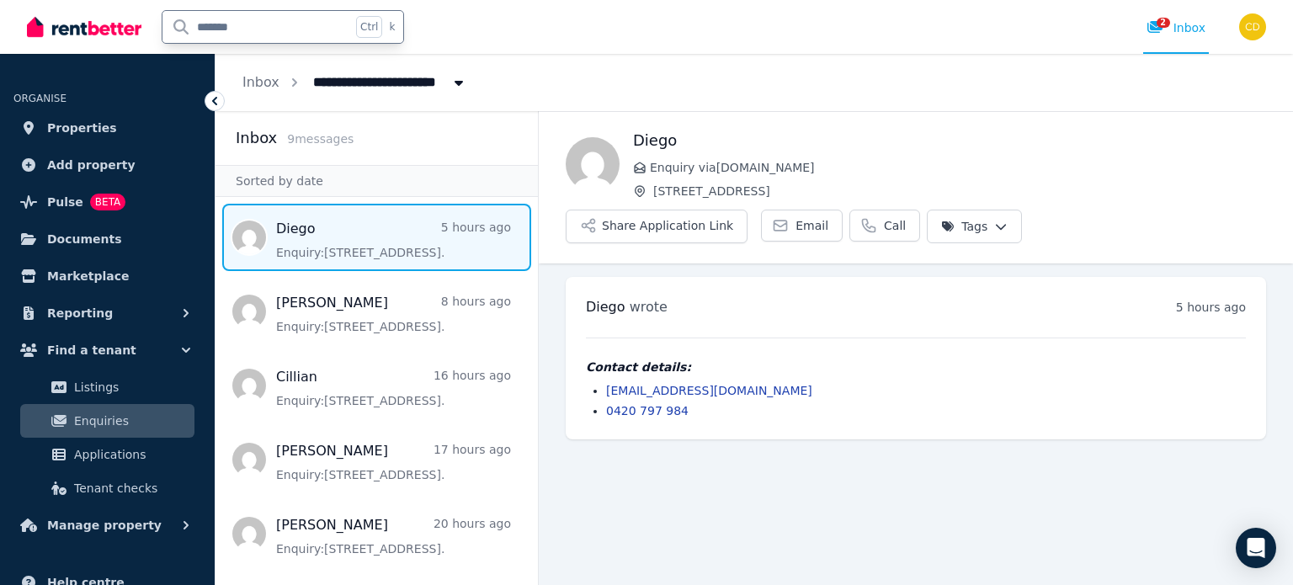
type input "********"
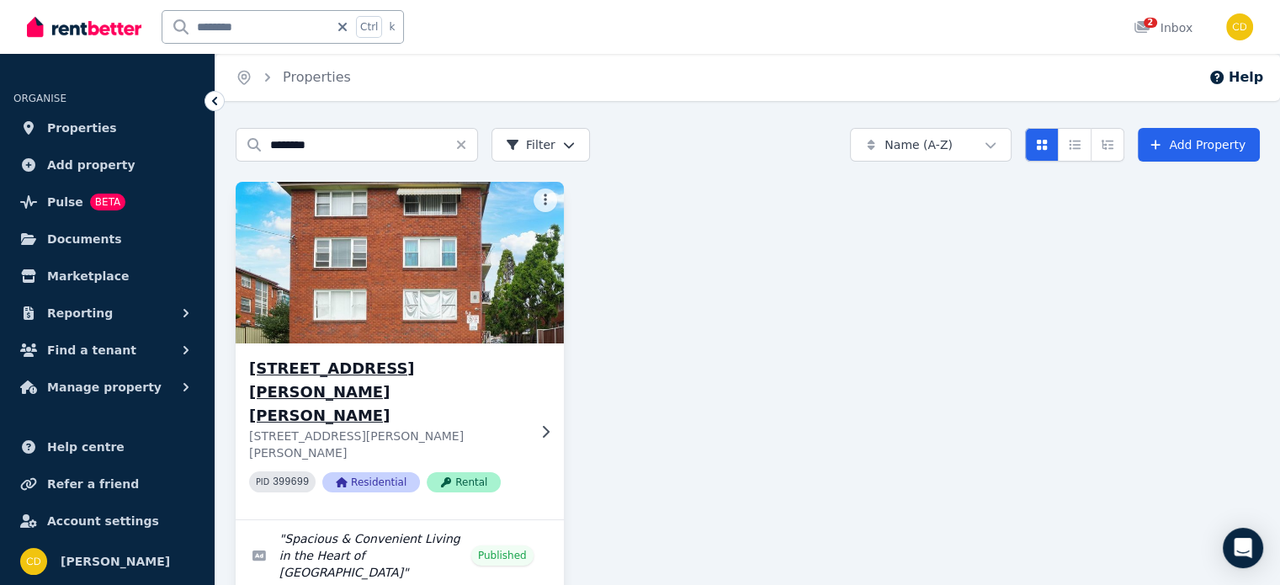
click at [486, 380] on h3 "[STREET_ADDRESS][PERSON_NAME][PERSON_NAME]" at bounding box center [388, 392] width 278 height 71
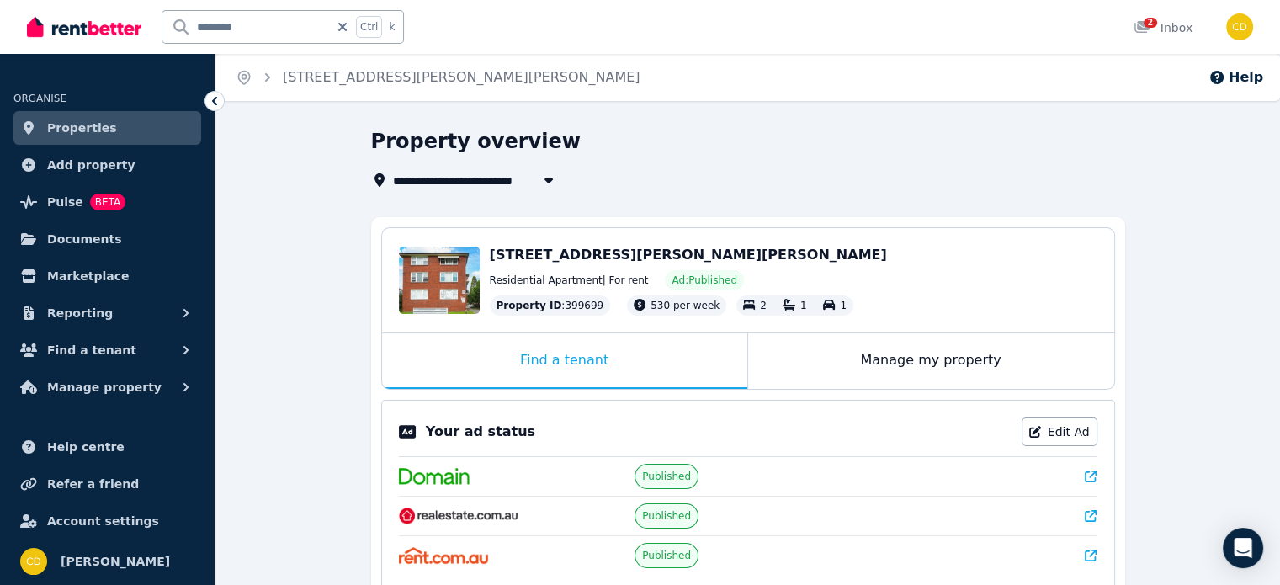
click at [1094, 475] on icon at bounding box center [1091, 477] width 12 height 12
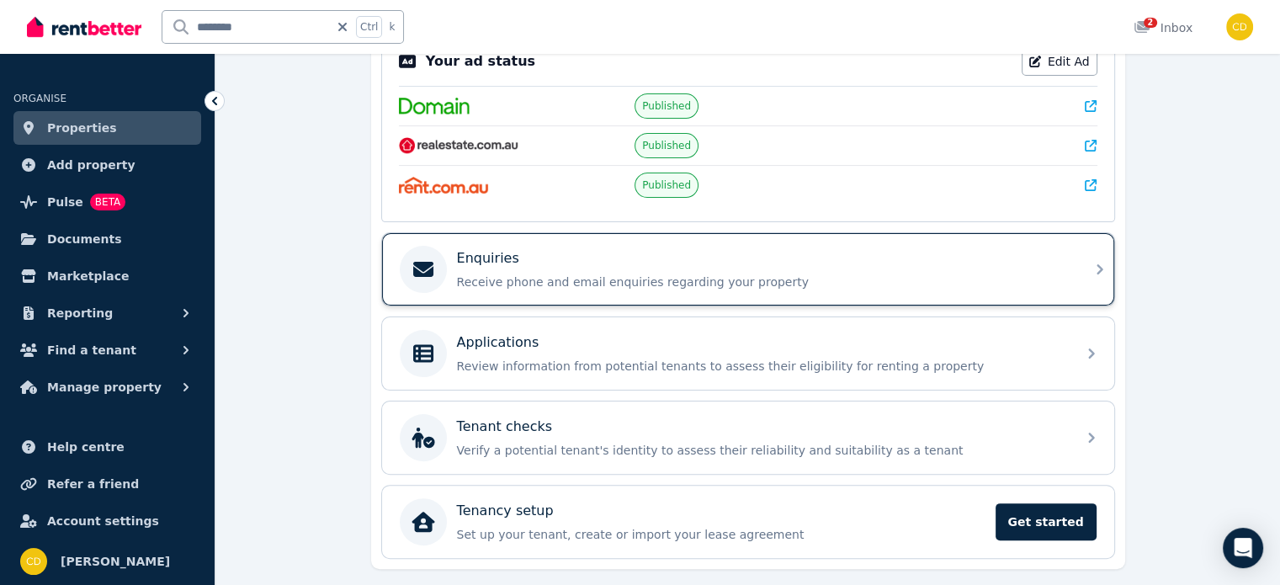
scroll to position [413, 0]
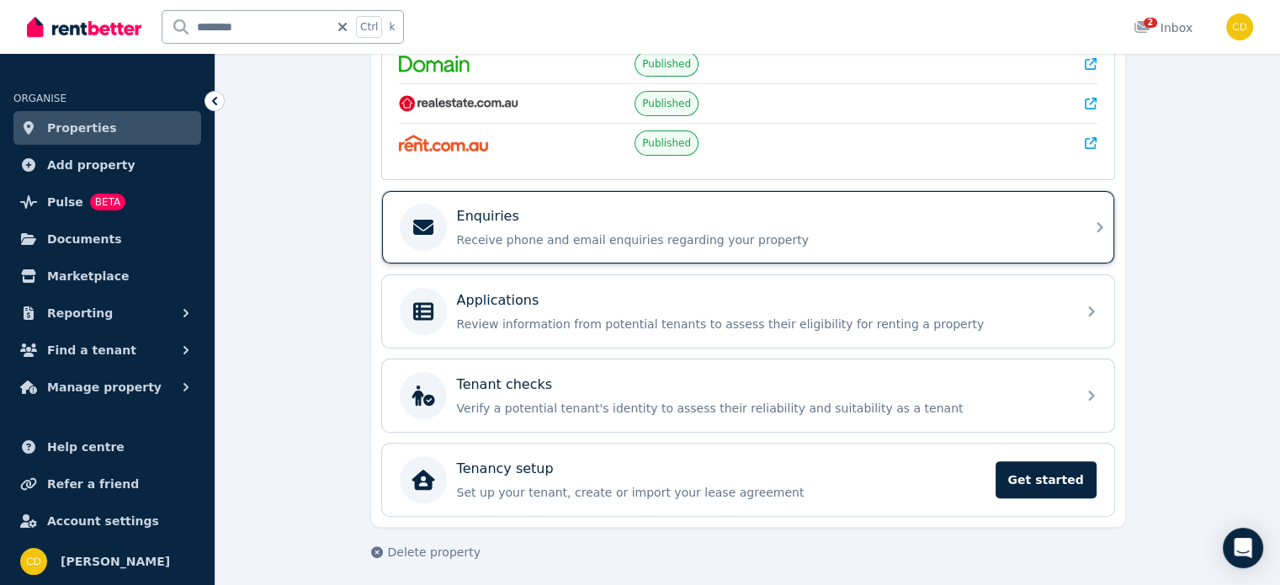
click at [587, 241] on p "Receive phone and email enquiries regarding your property" at bounding box center [761, 240] width 609 height 17
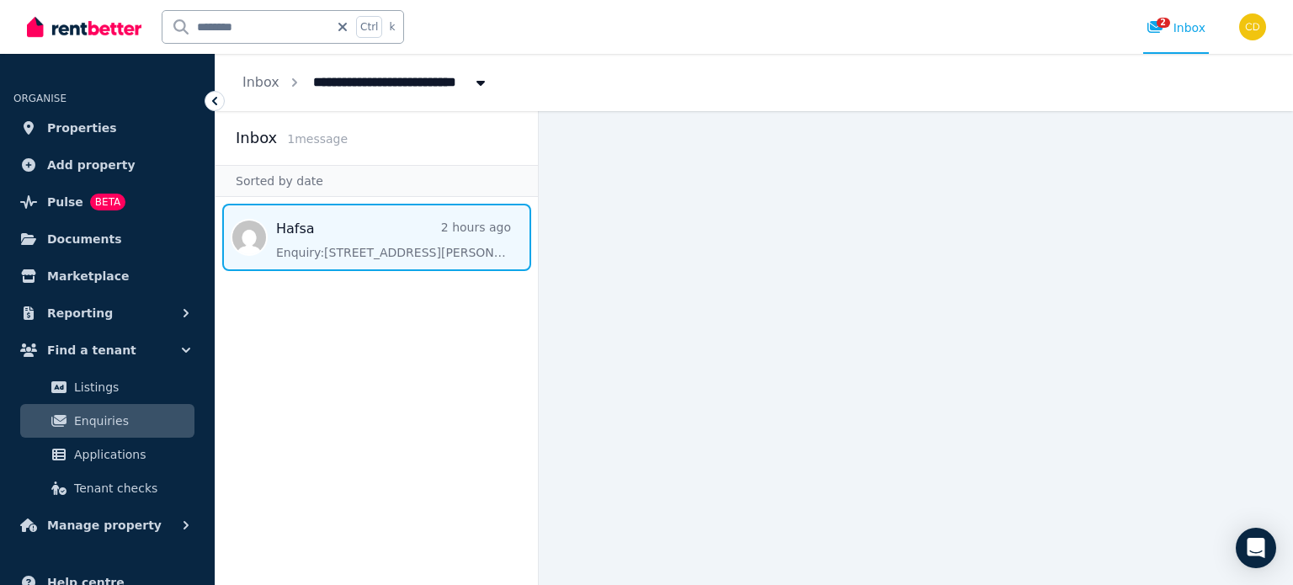
click at [350, 241] on span "Message list" at bounding box center [377, 237] width 322 height 67
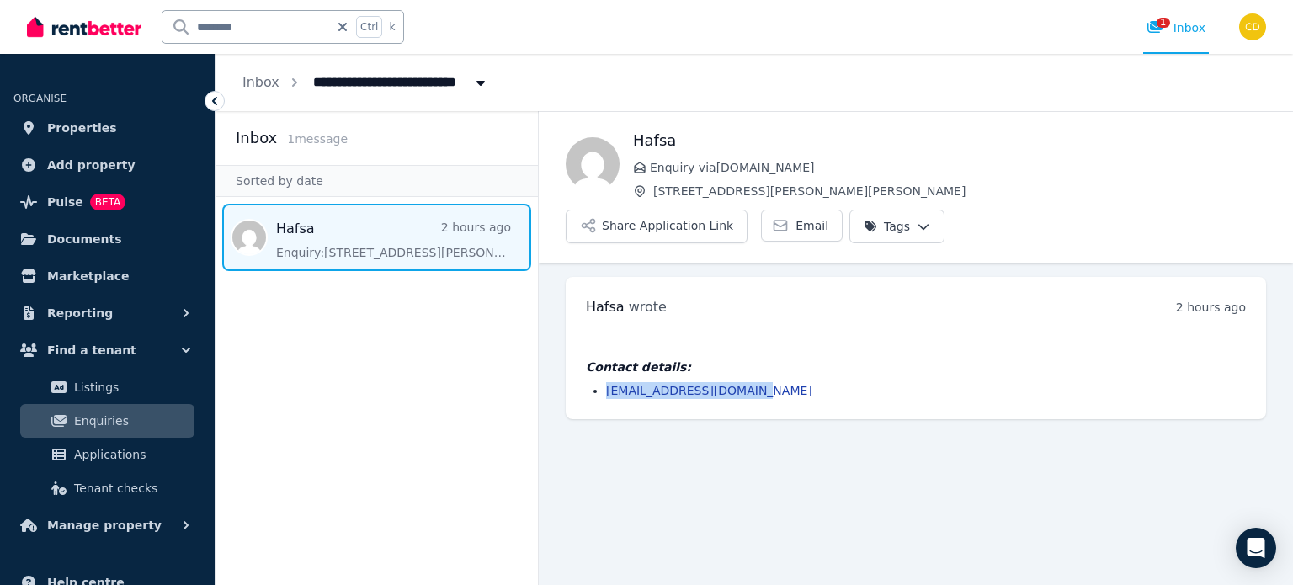
drag, startPoint x: 768, startPoint y: 349, endPoint x: 459, endPoint y: 312, distance: 311.2
click at [599, 382] on ul "[EMAIL_ADDRESS][DOMAIN_NAME]" at bounding box center [916, 390] width 660 height 17
copy link "[EMAIL_ADDRESS][DOMAIN_NAME]"
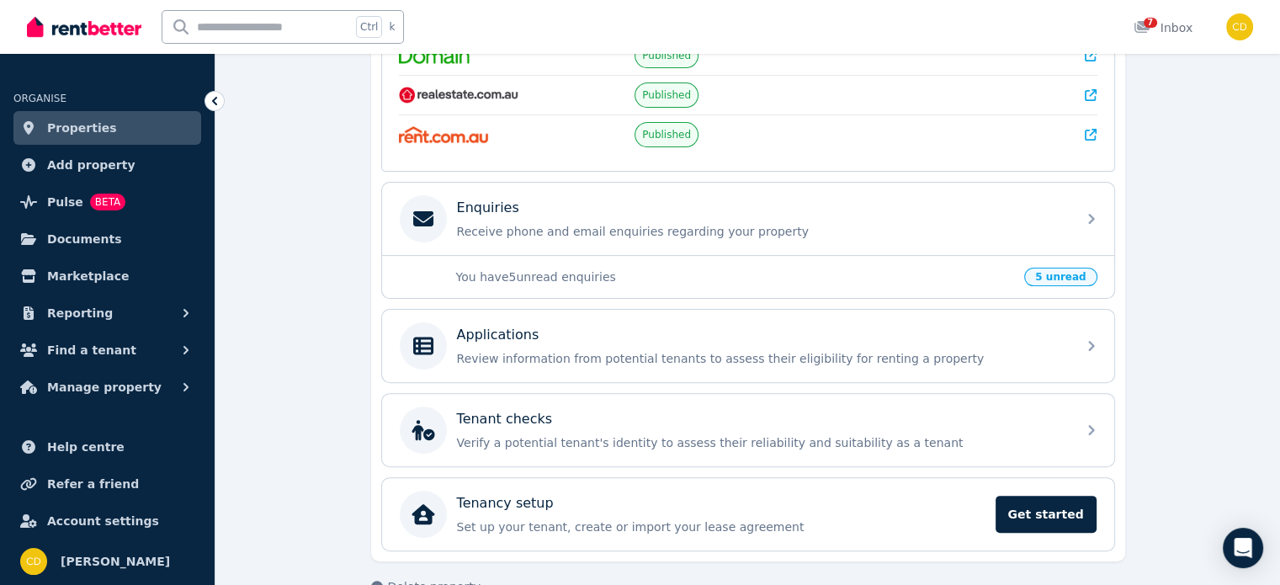
scroll to position [253, 0]
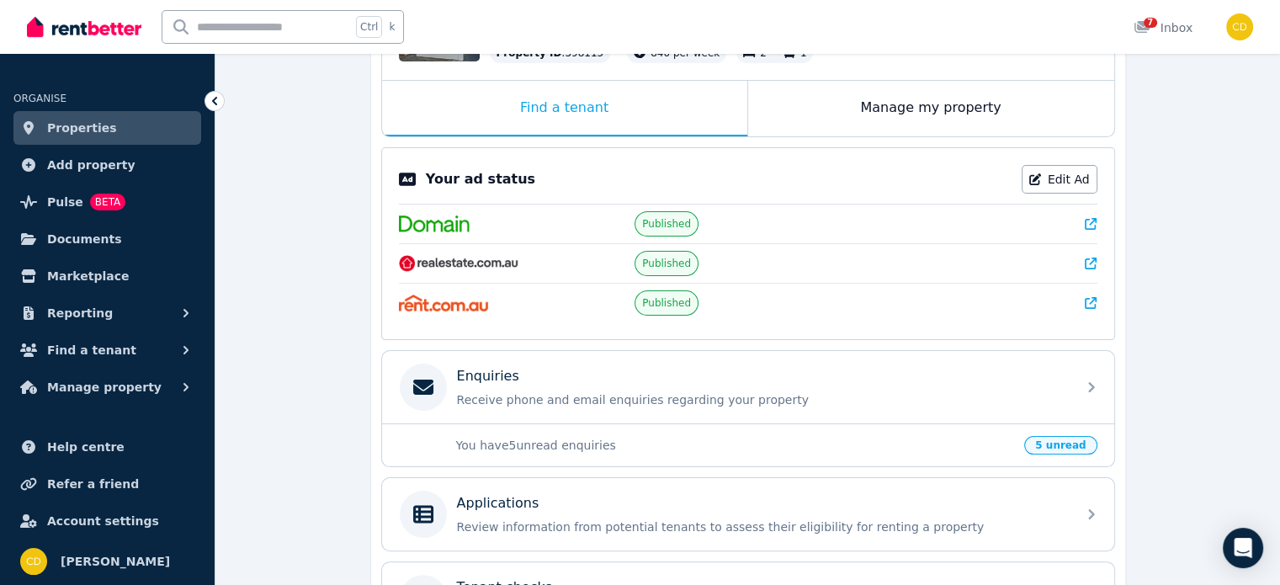
click at [1094, 221] on icon at bounding box center [1091, 224] width 12 height 12
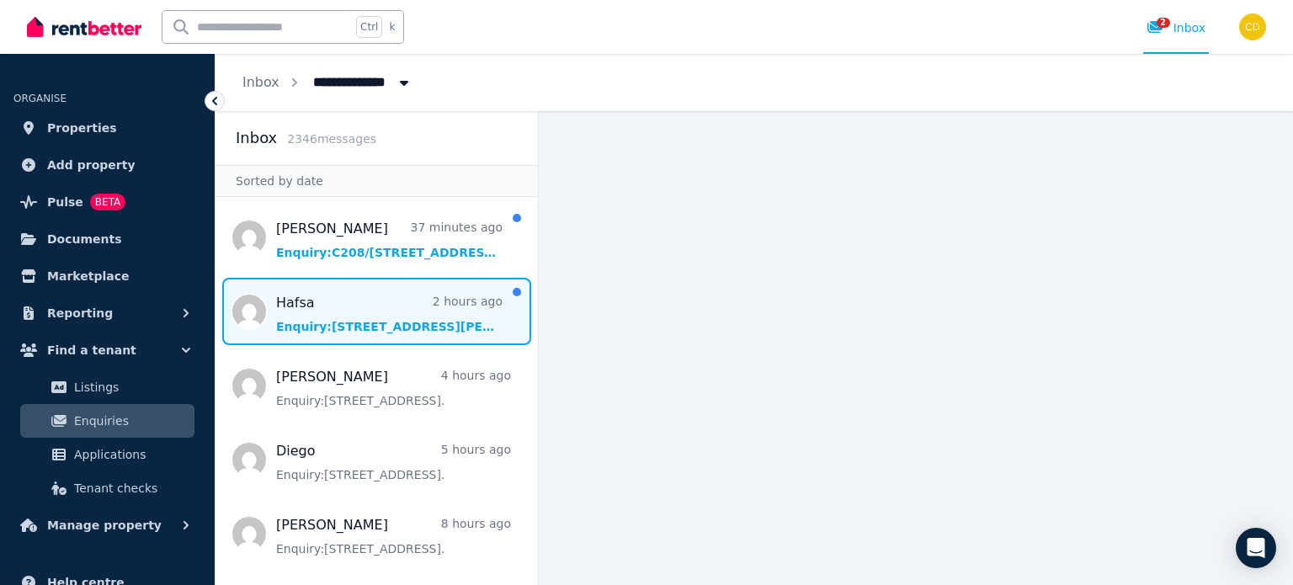
click at [331, 308] on span "Message list" at bounding box center [377, 311] width 322 height 67
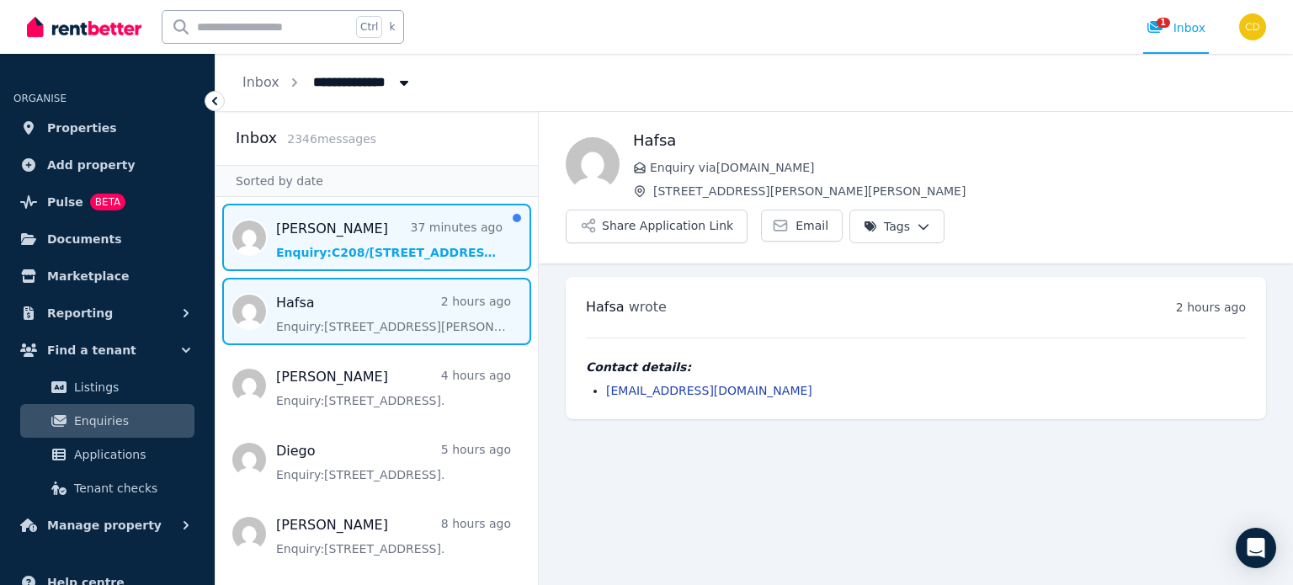
click at [370, 225] on span "Message list" at bounding box center [377, 237] width 322 height 67
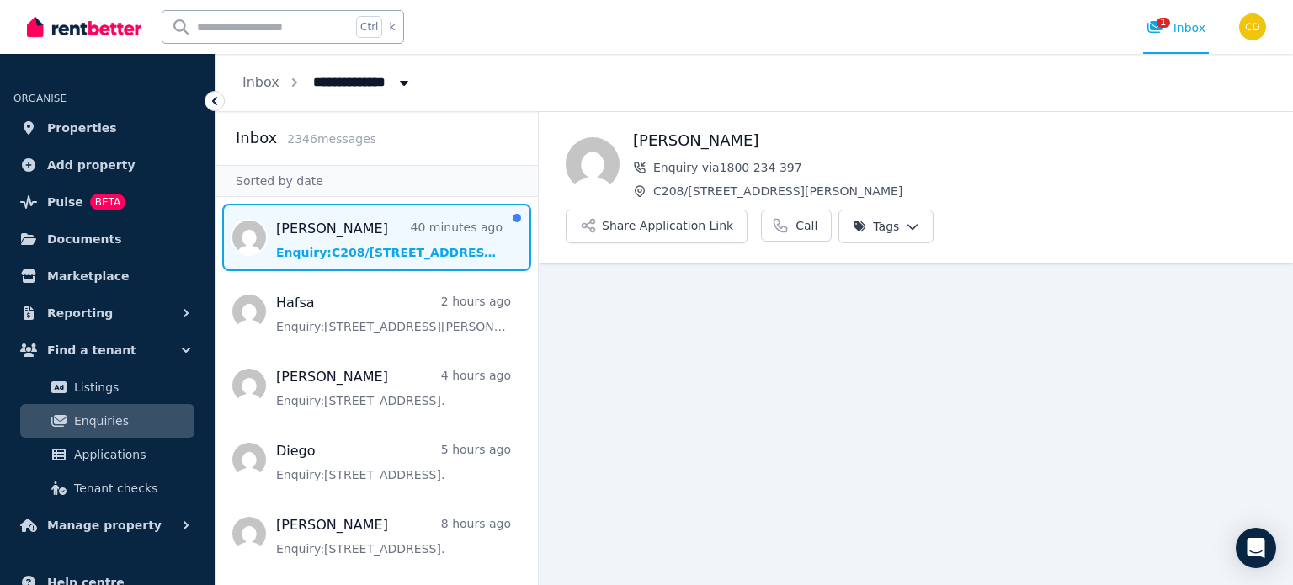
click at [253, 33] on input "text" at bounding box center [256, 27] width 189 height 32
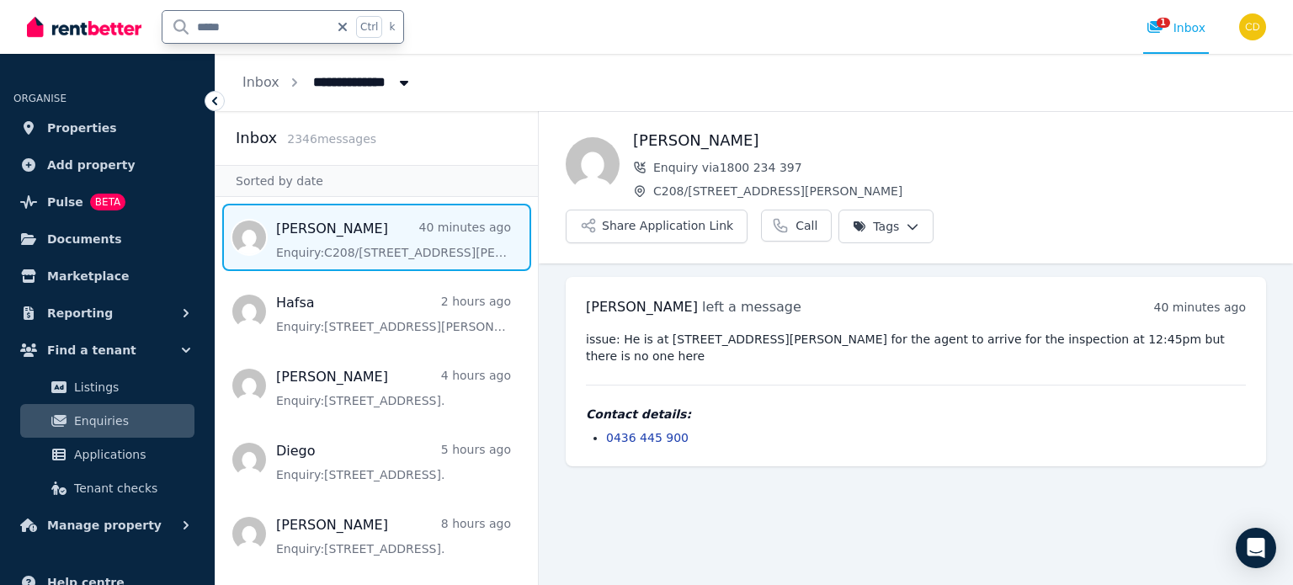
type input "******"
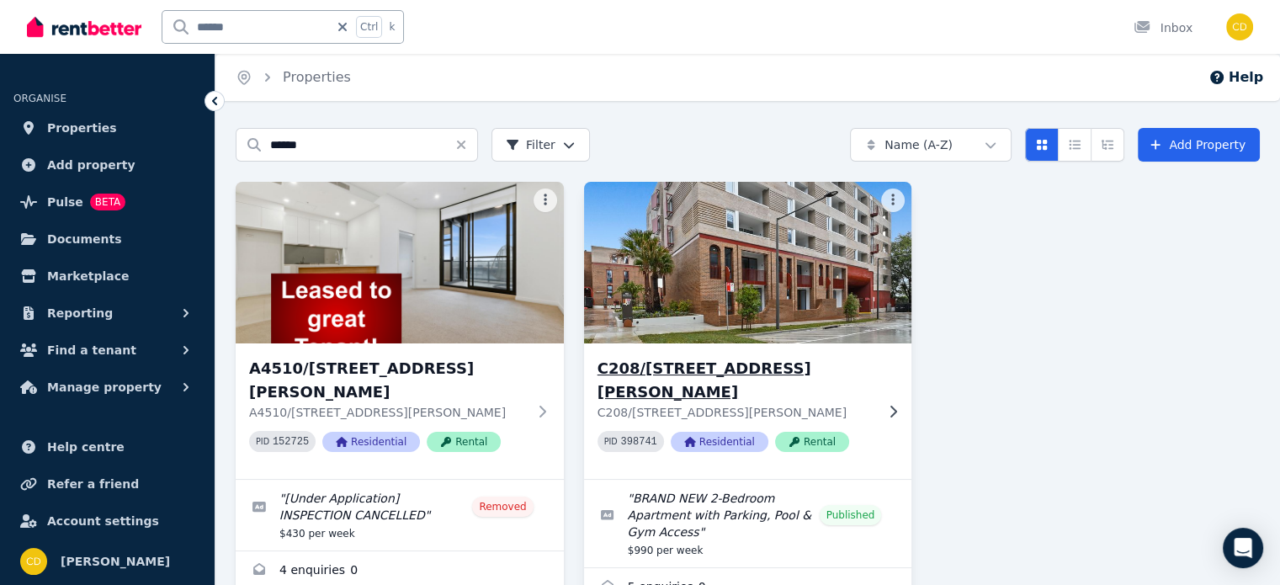
drag, startPoint x: 306, startPoint y: 324, endPoint x: 737, endPoint y: 370, distance: 433.4
click at [737, 370] on h3 "C208/[STREET_ADDRESS][PERSON_NAME]" at bounding box center [737, 380] width 278 height 47
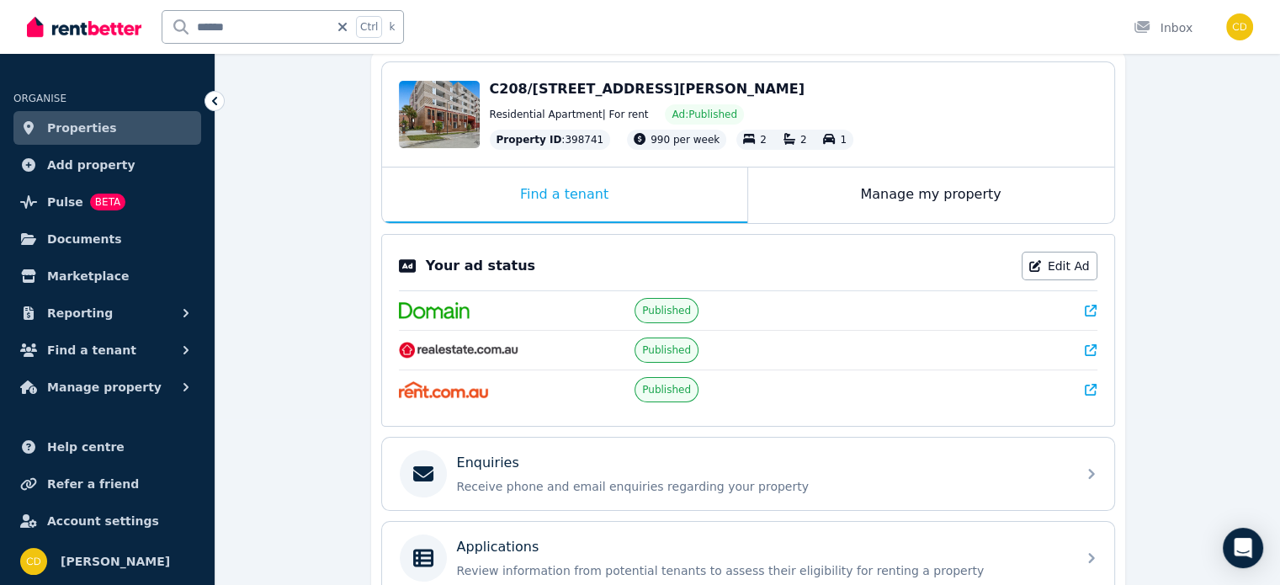
scroll to position [168, 0]
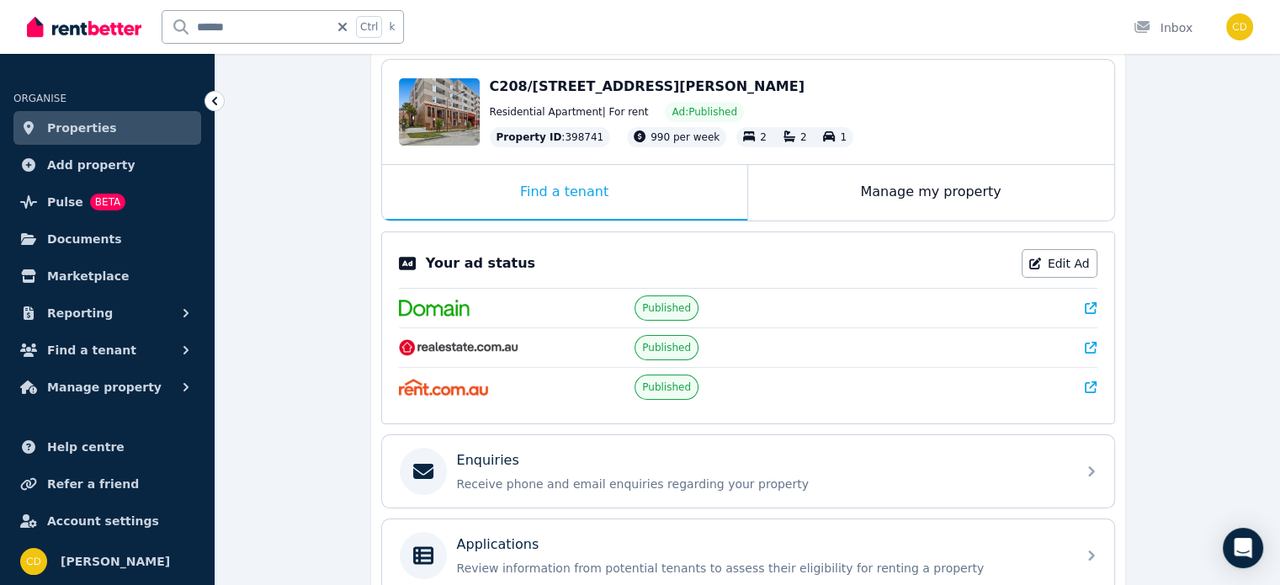
click at [1088, 308] on icon at bounding box center [1091, 308] width 12 height 12
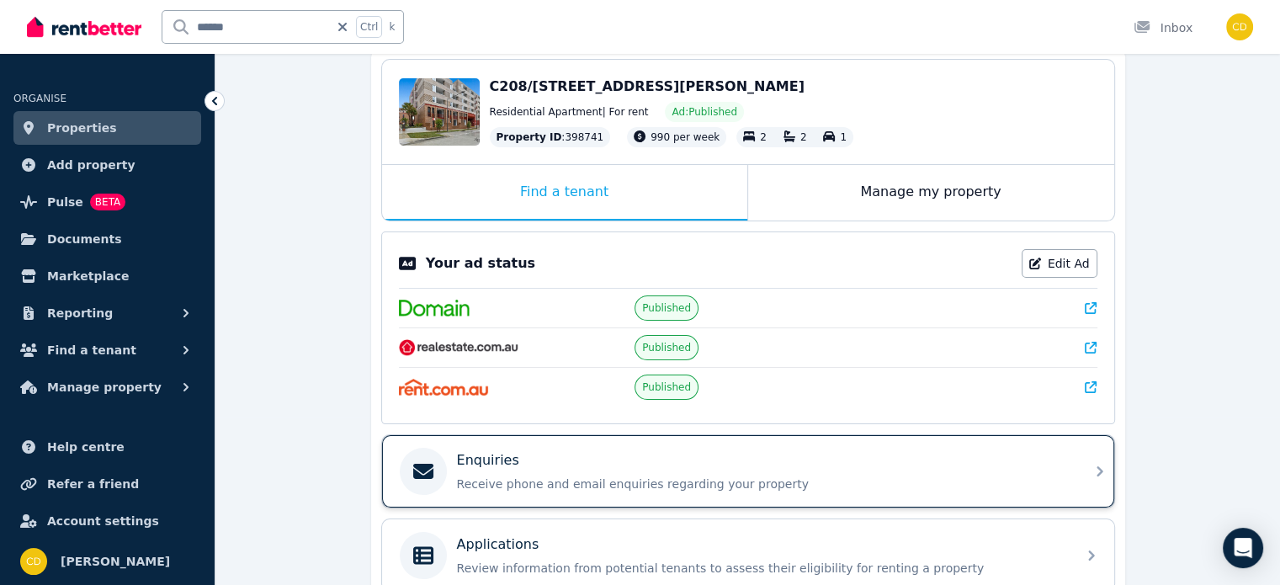
click at [609, 480] on p "Receive phone and email enquiries regarding your property" at bounding box center [761, 484] width 609 height 17
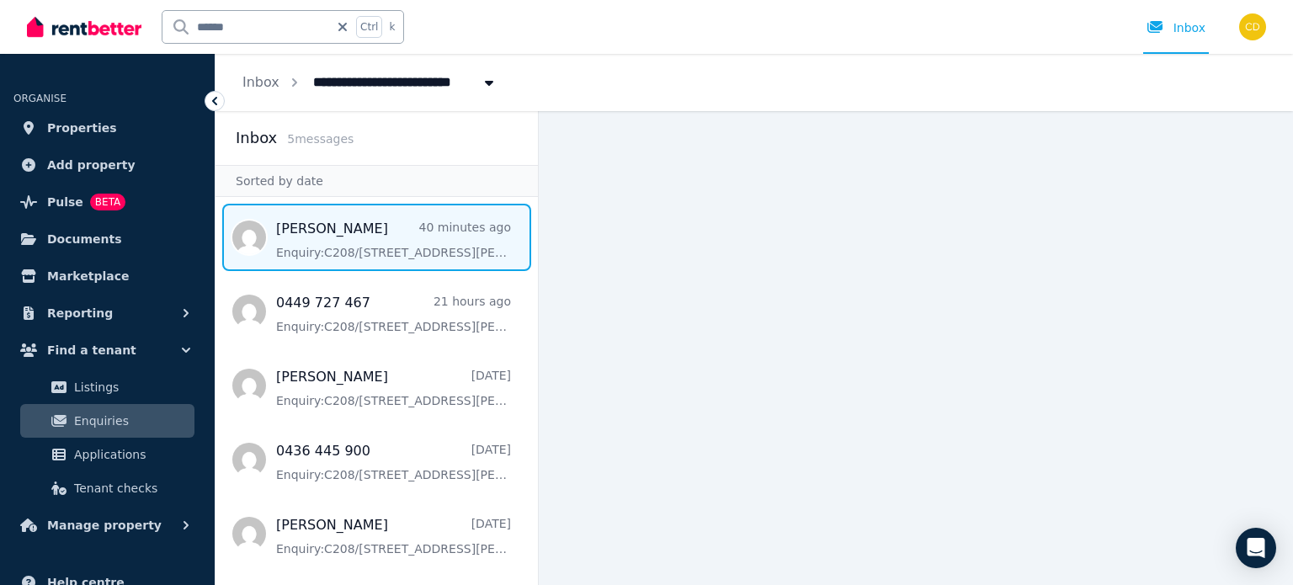
click at [411, 238] on span "Message list" at bounding box center [377, 237] width 322 height 67
